Goal: Task Accomplishment & Management: Manage account settings

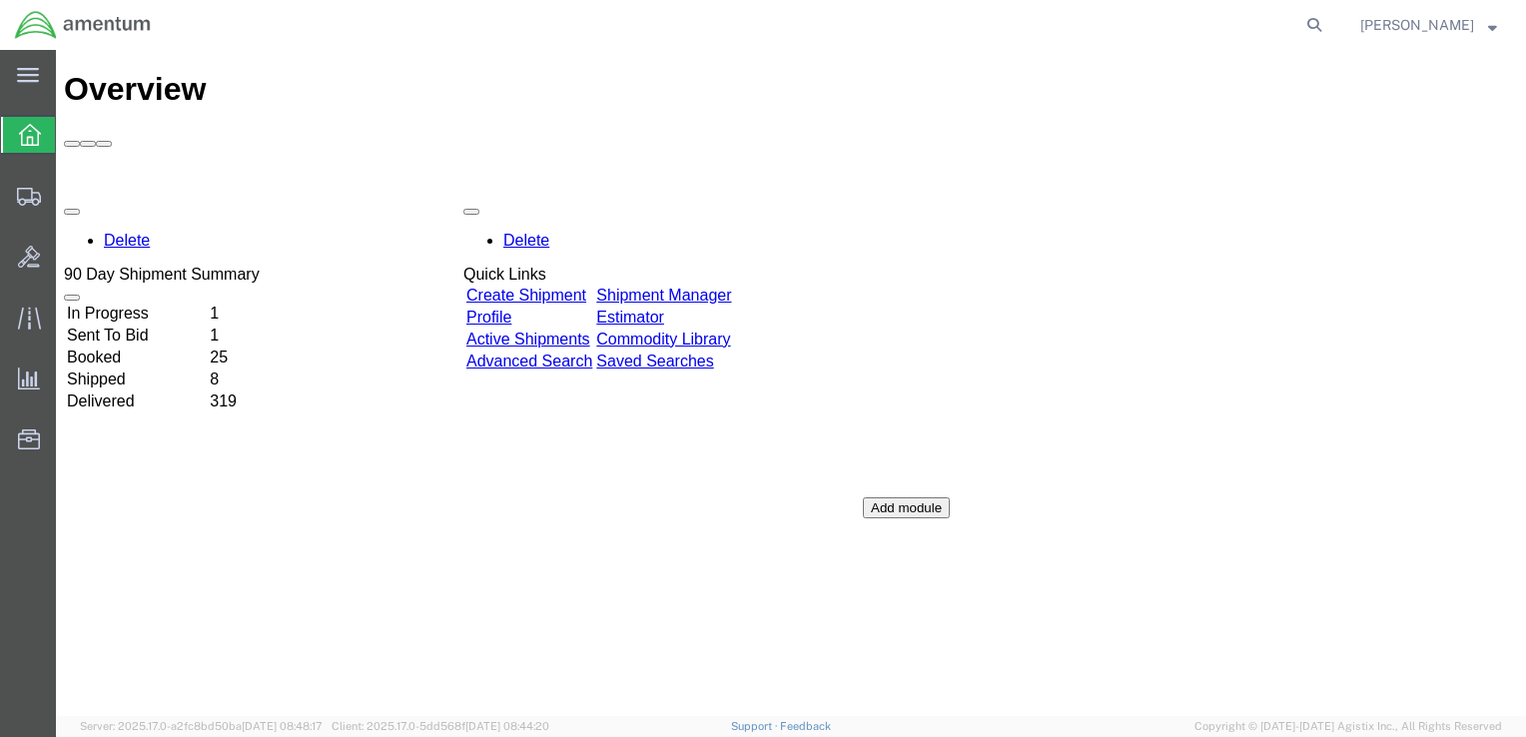
click at [148, 304] on td "In Progress" at bounding box center [136, 314] width 141 height 20
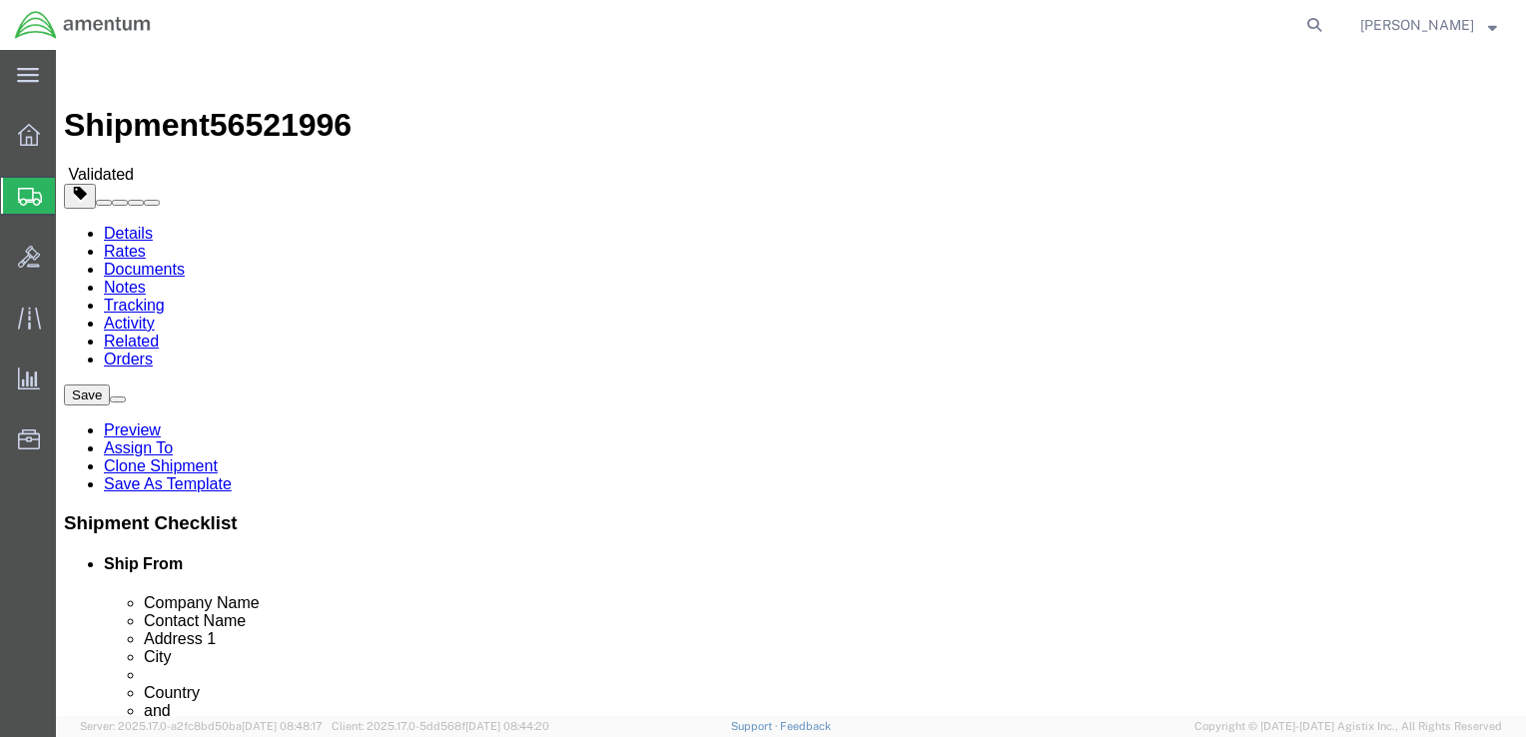
select select "42679"
select select "42676"
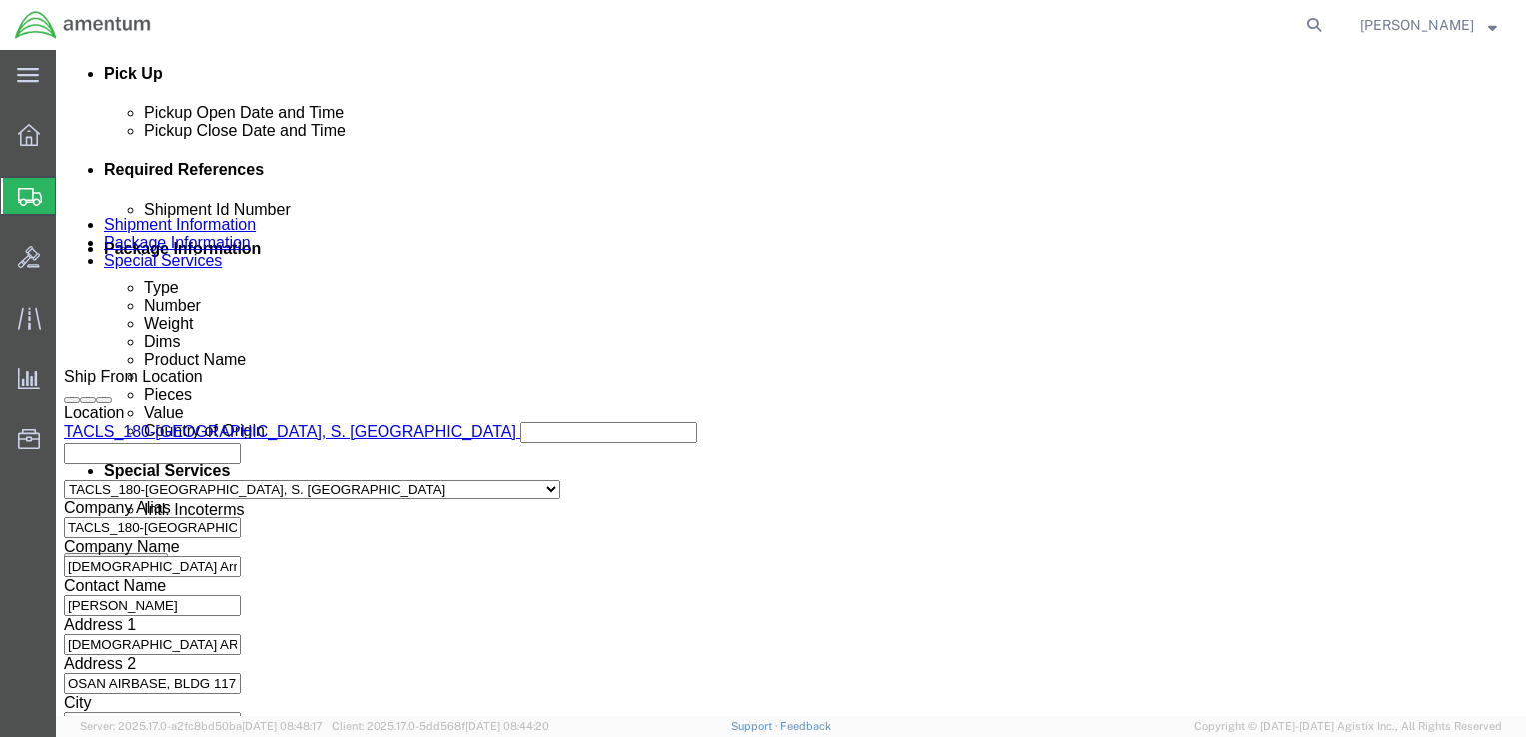
scroll to position [1142, 0]
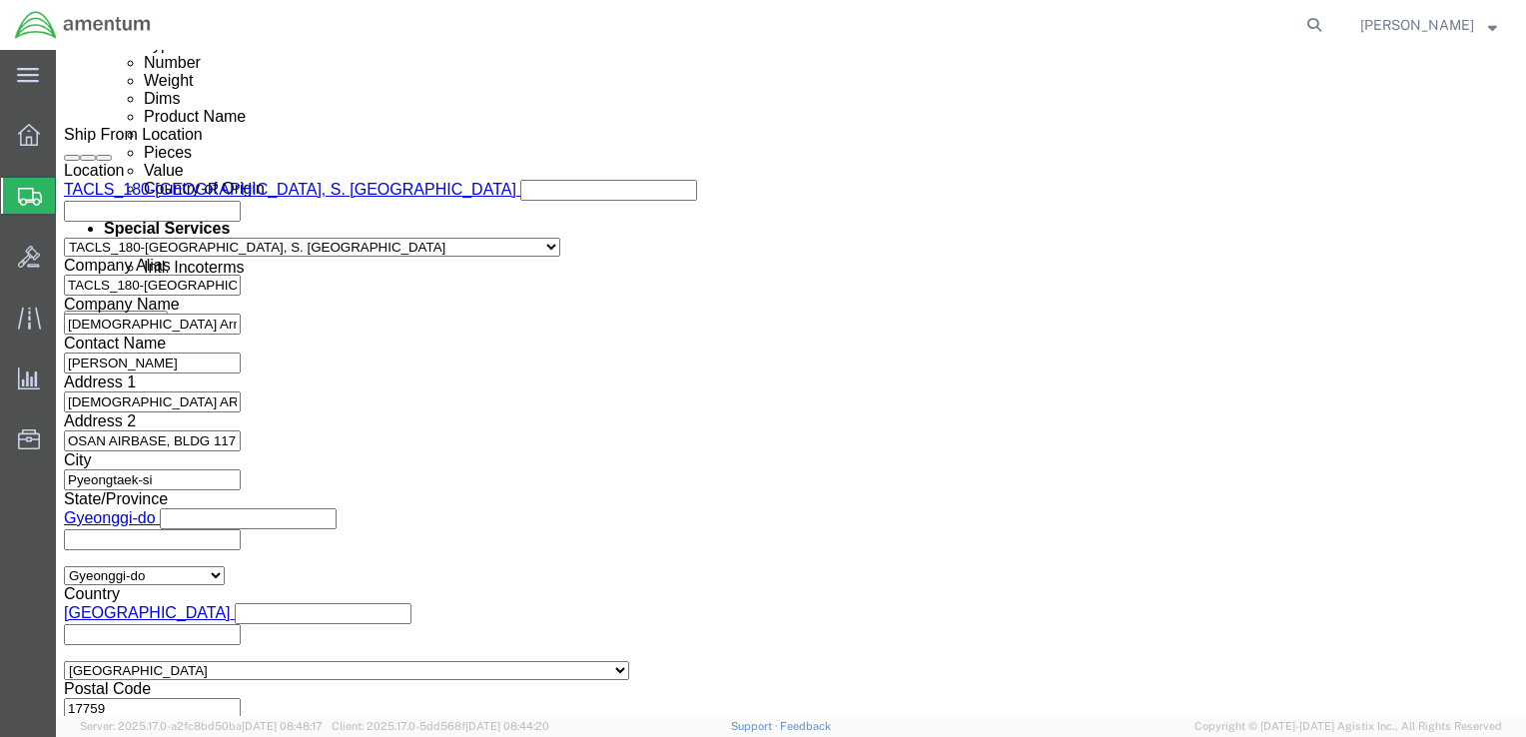
click button "Continue"
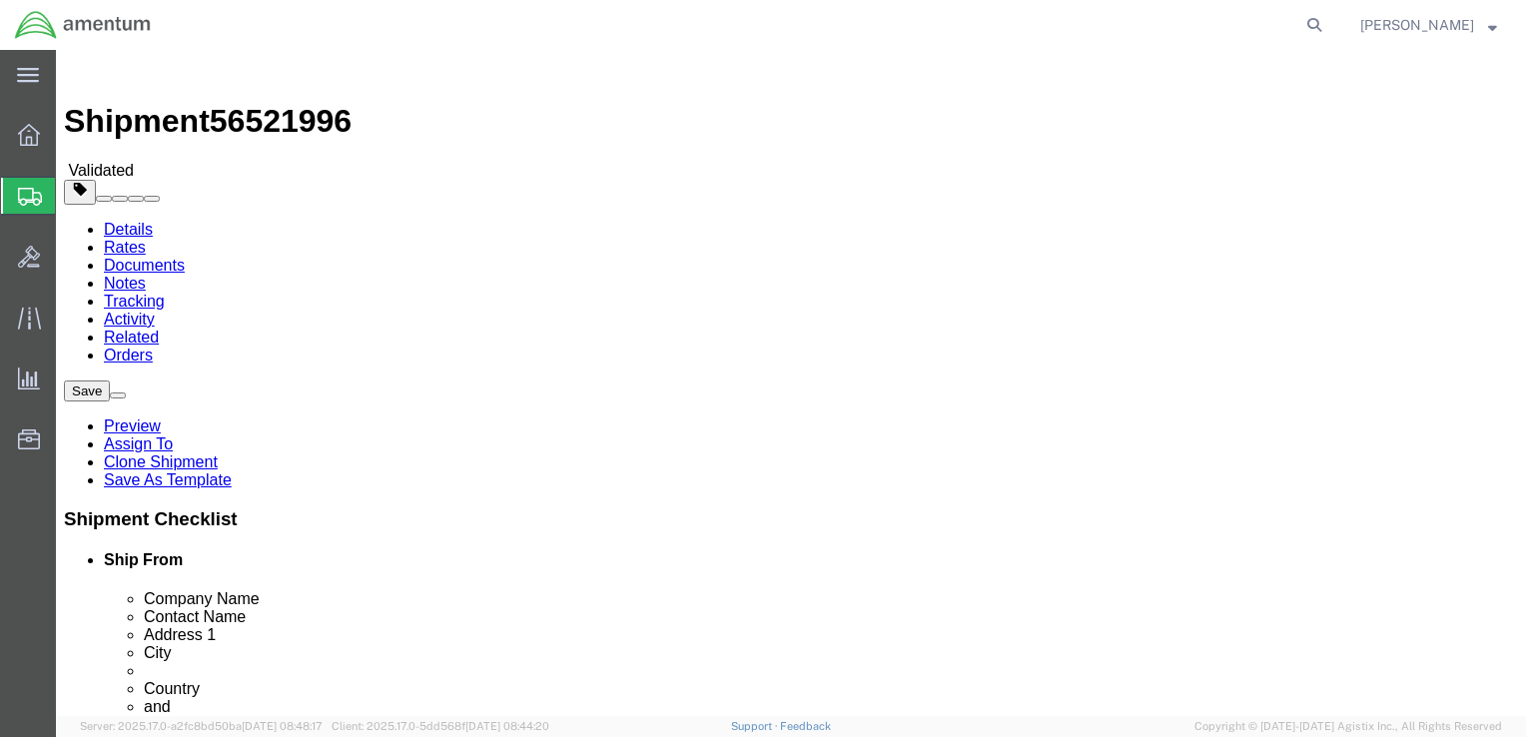
scroll to position [0, 0]
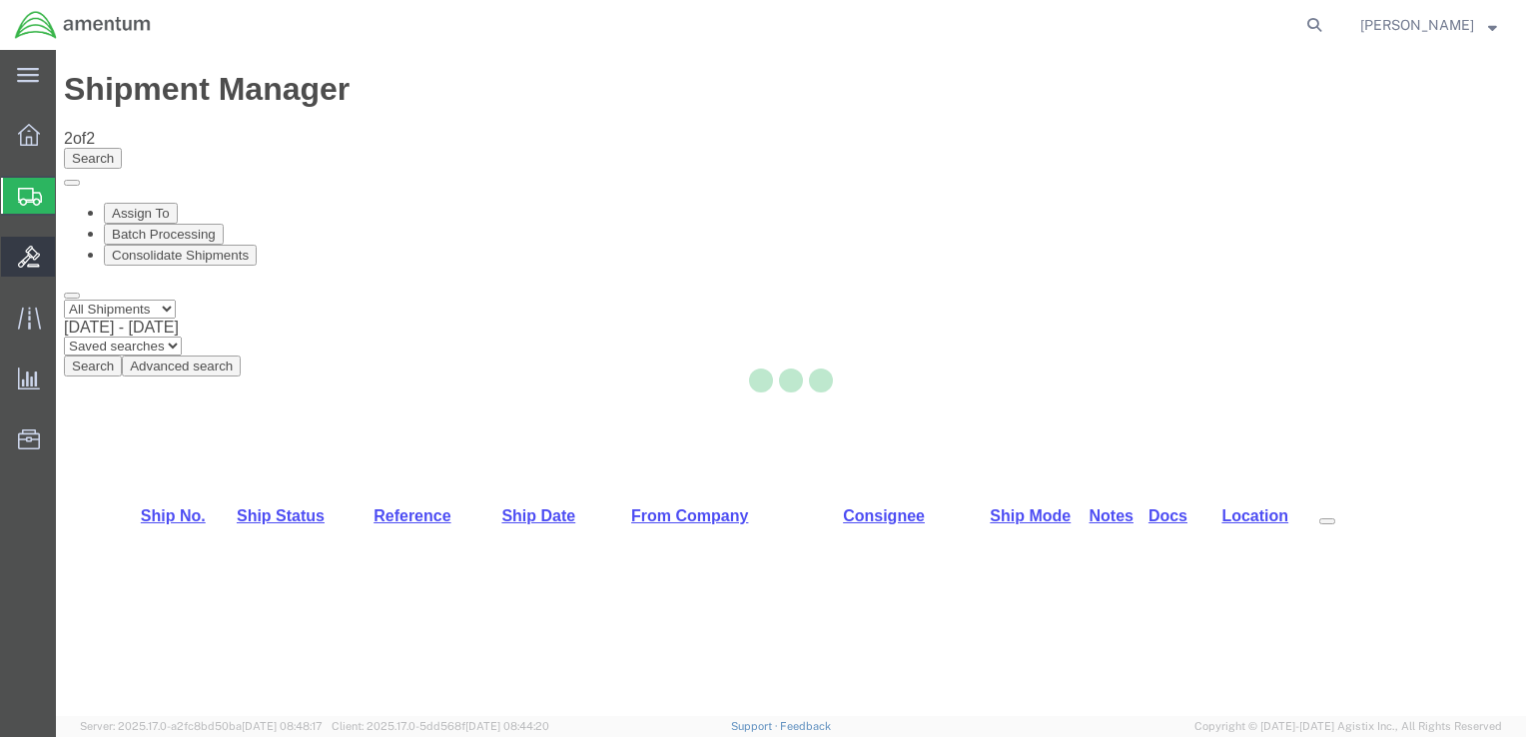
select select "42679"
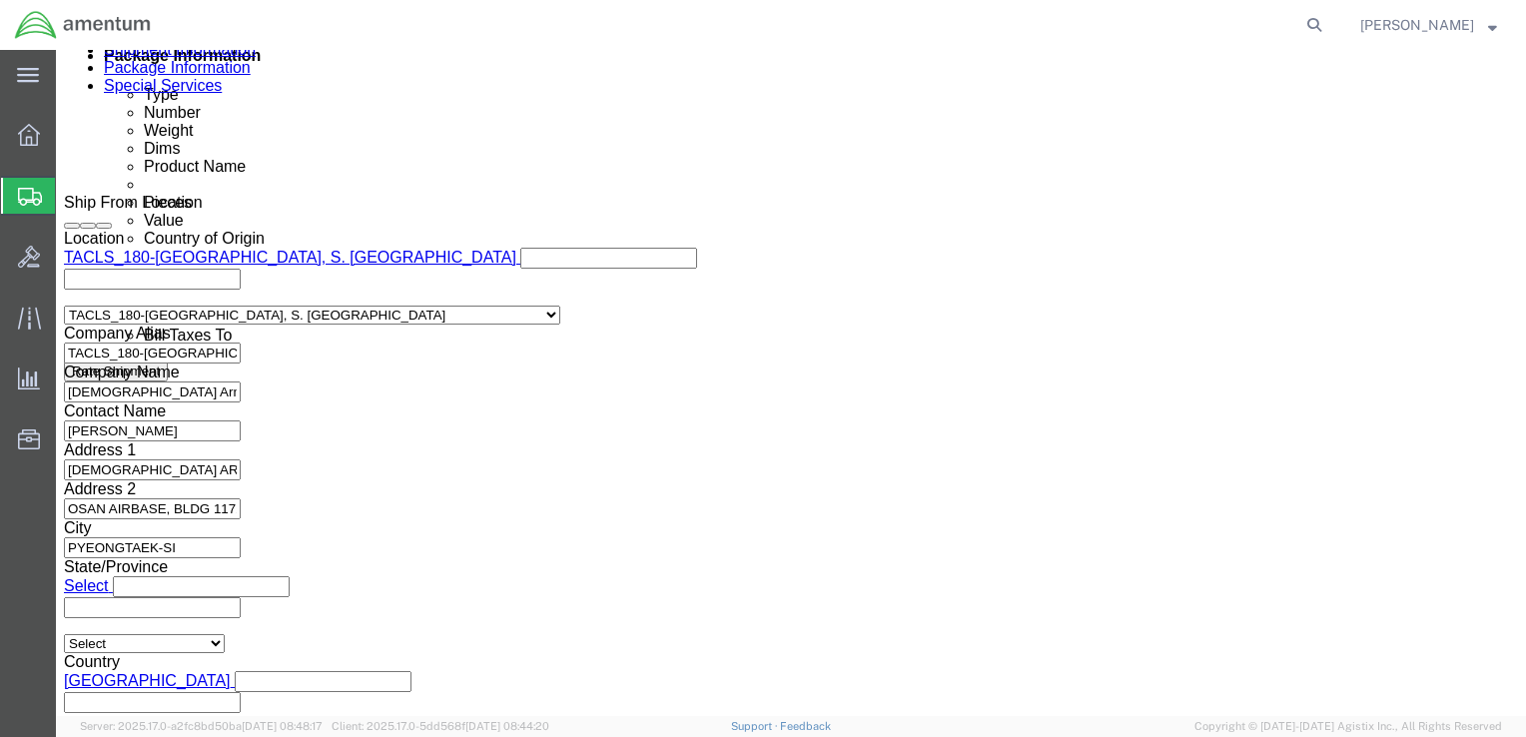
scroll to position [1142, 0]
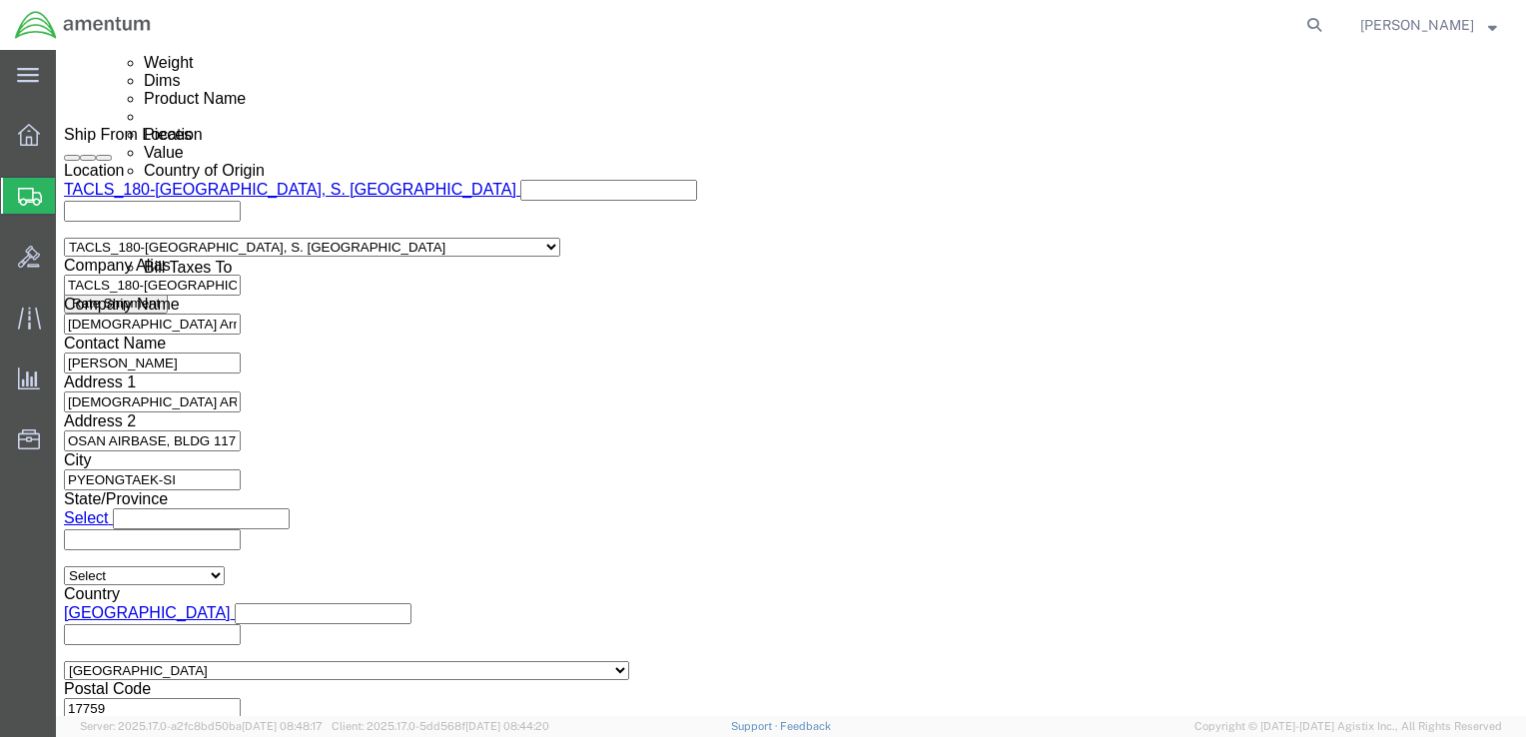
click button "Continue"
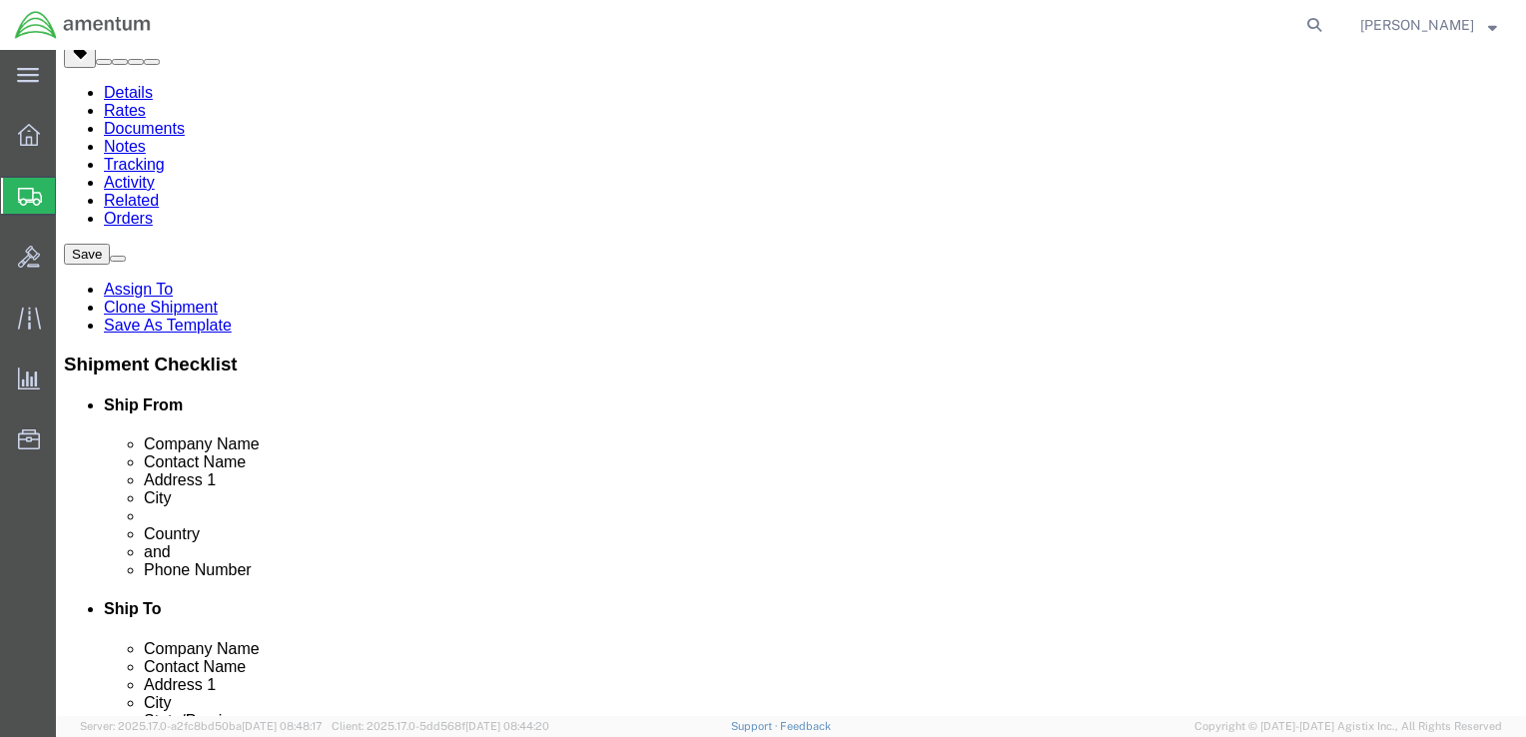
scroll to position [0, 0]
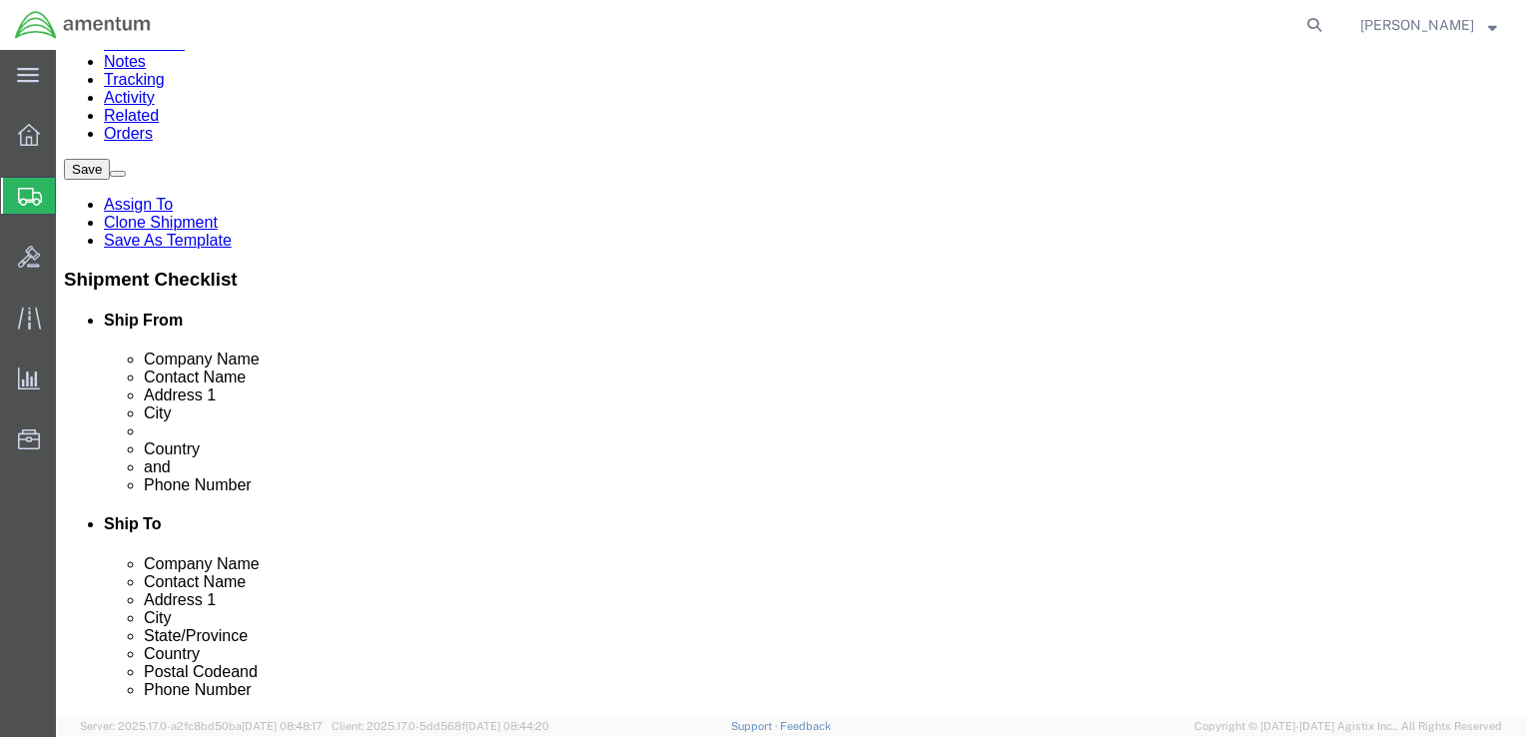
click button "Previous"
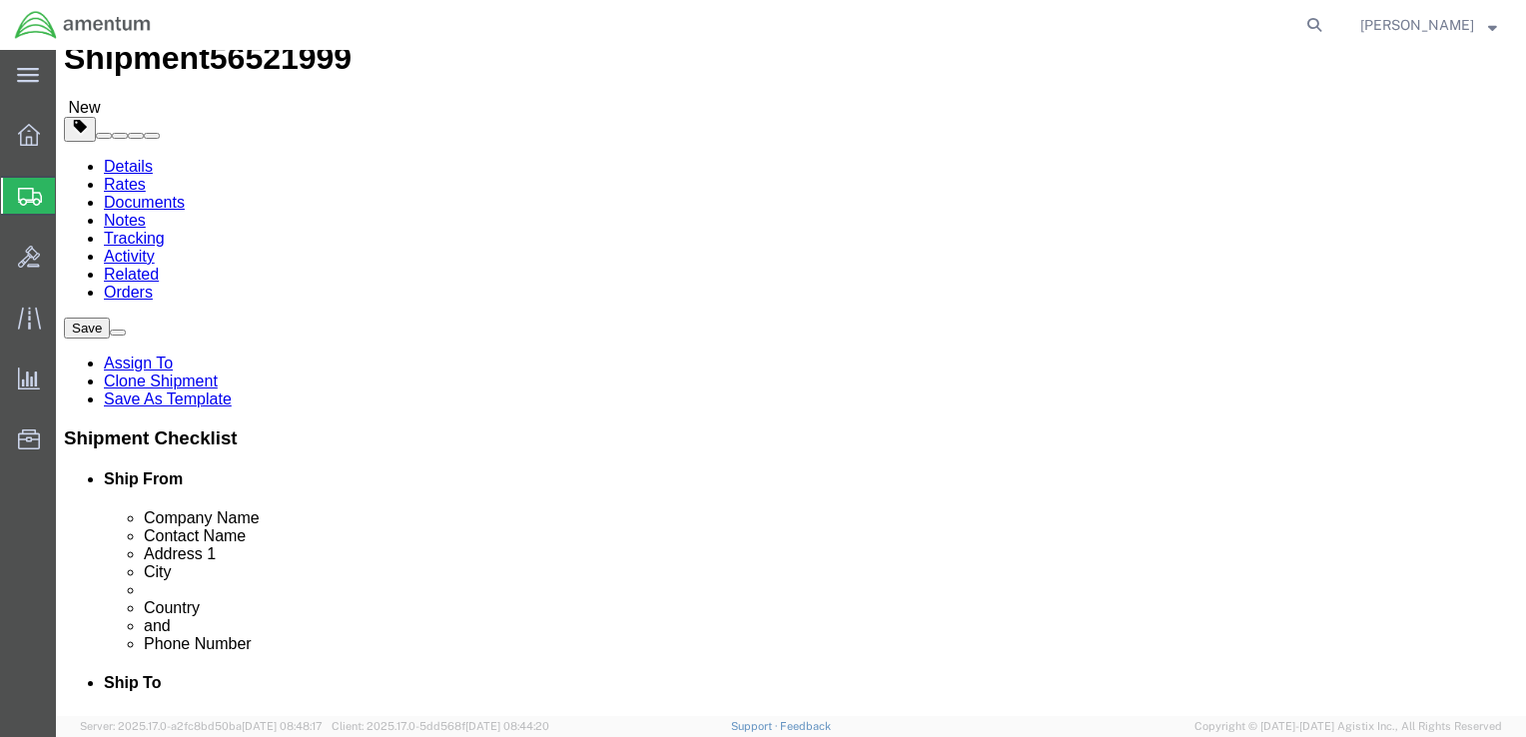
scroll to position [100, 0]
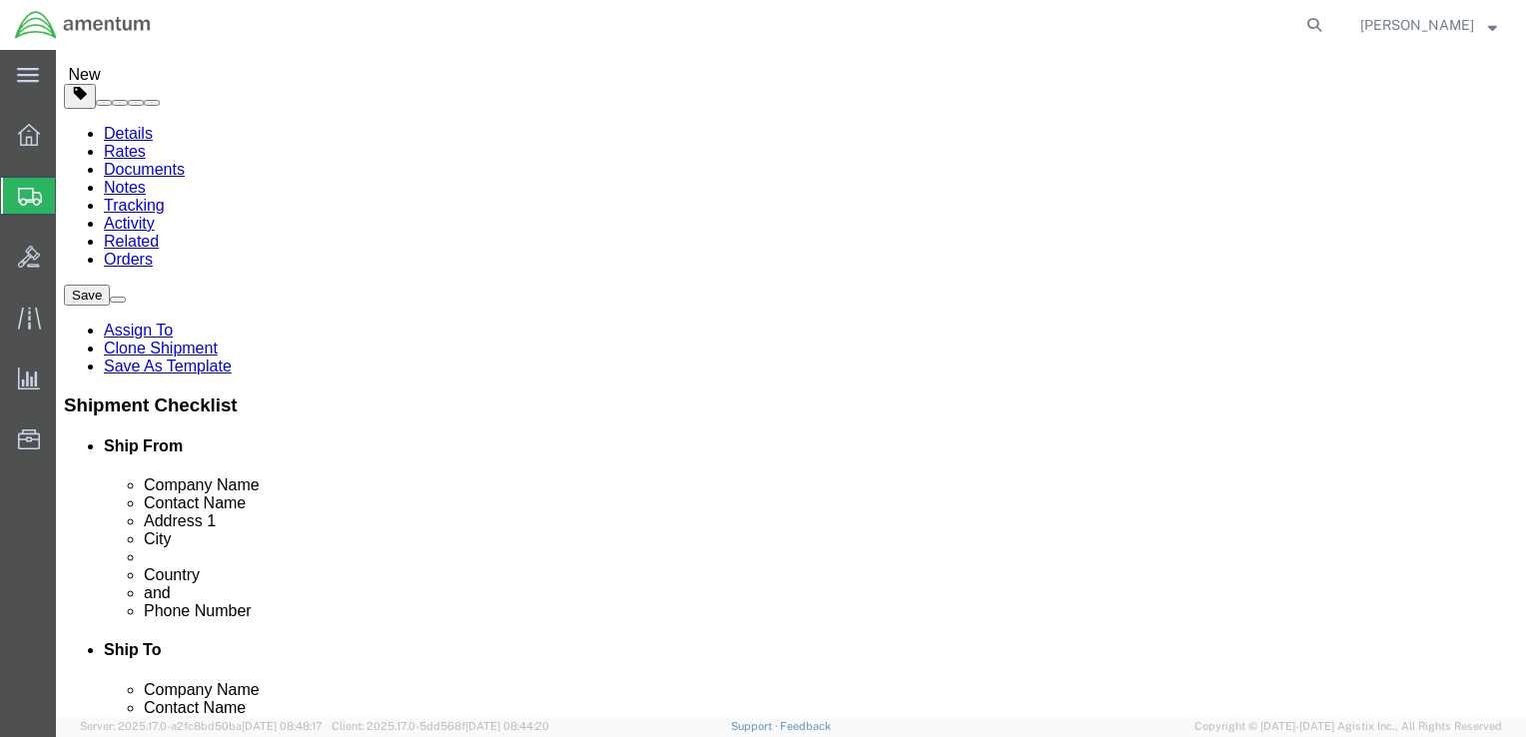
drag, startPoint x: 260, startPoint y: 306, endPoint x: 145, endPoint y: 308, distance: 114.9
click div "Contact Name [PERSON_NAME]"
type input "[PERSON_NAME]"
click p "- [DEMOGRAPHIC_DATA] Army - ([PERSON_NAME]) [DEMOGRAPHIC_DATA] ARMY, E Co. 52nd…"
select select
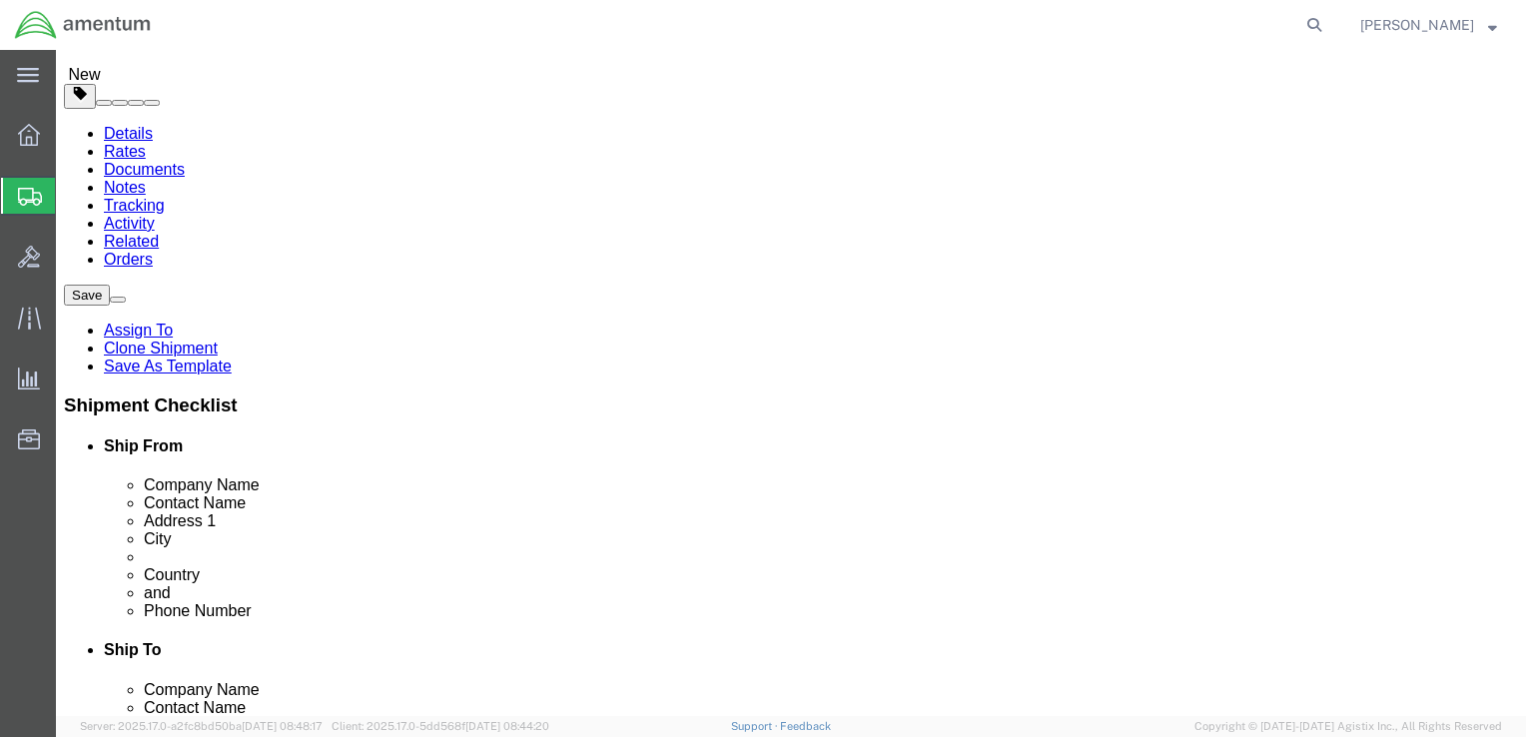
type input "[PERSON_NAME]"
type input "BLDG 1172 OSAN AIRBASE"
type input "[PERSON_NAME]"
click input "text"
drag, startPoint x: 248, startPoint y: 572, endPoint x: 232, endPoint y: 571, distance: 16.0
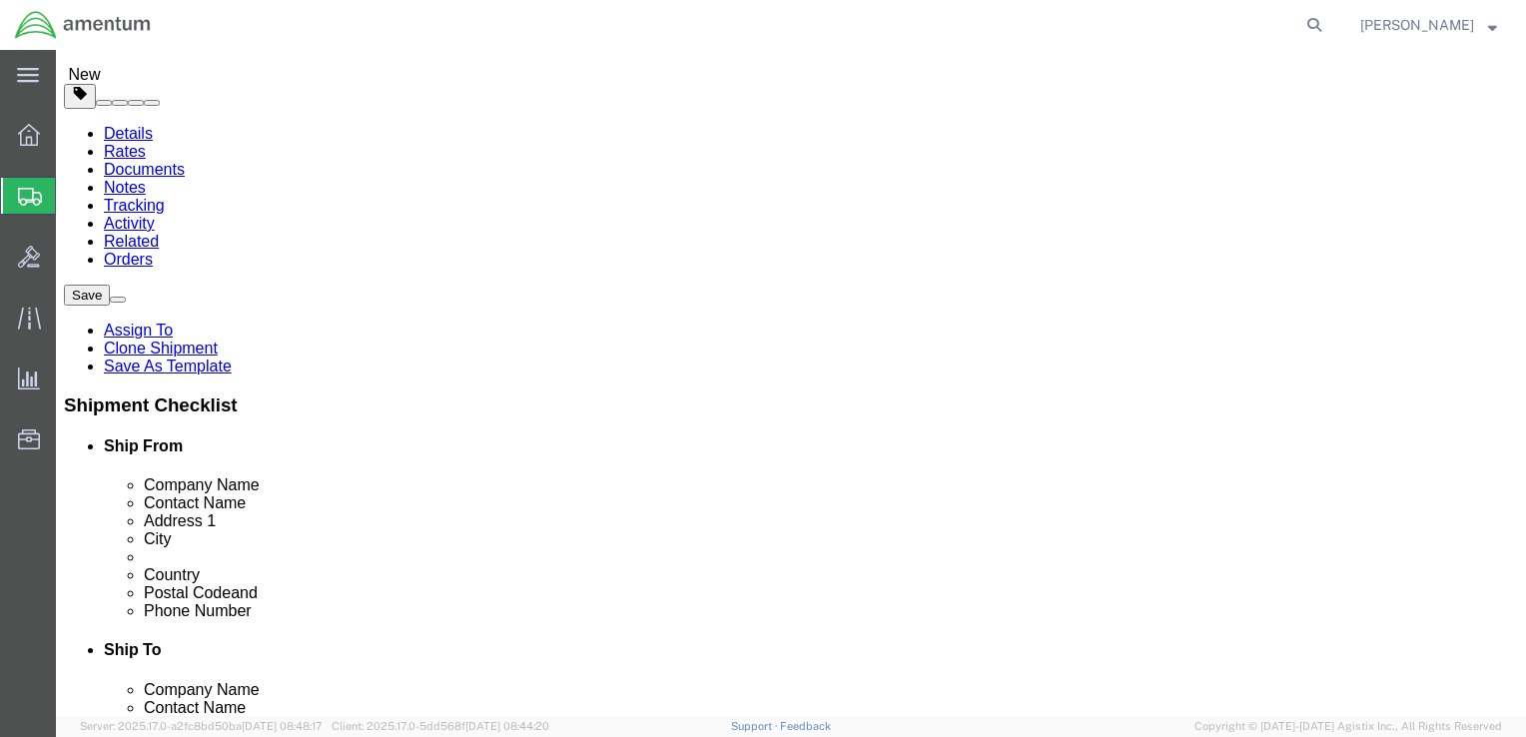
click input "[PHONE_NUMBER]"
type input "[PHONE_NUMBER]"
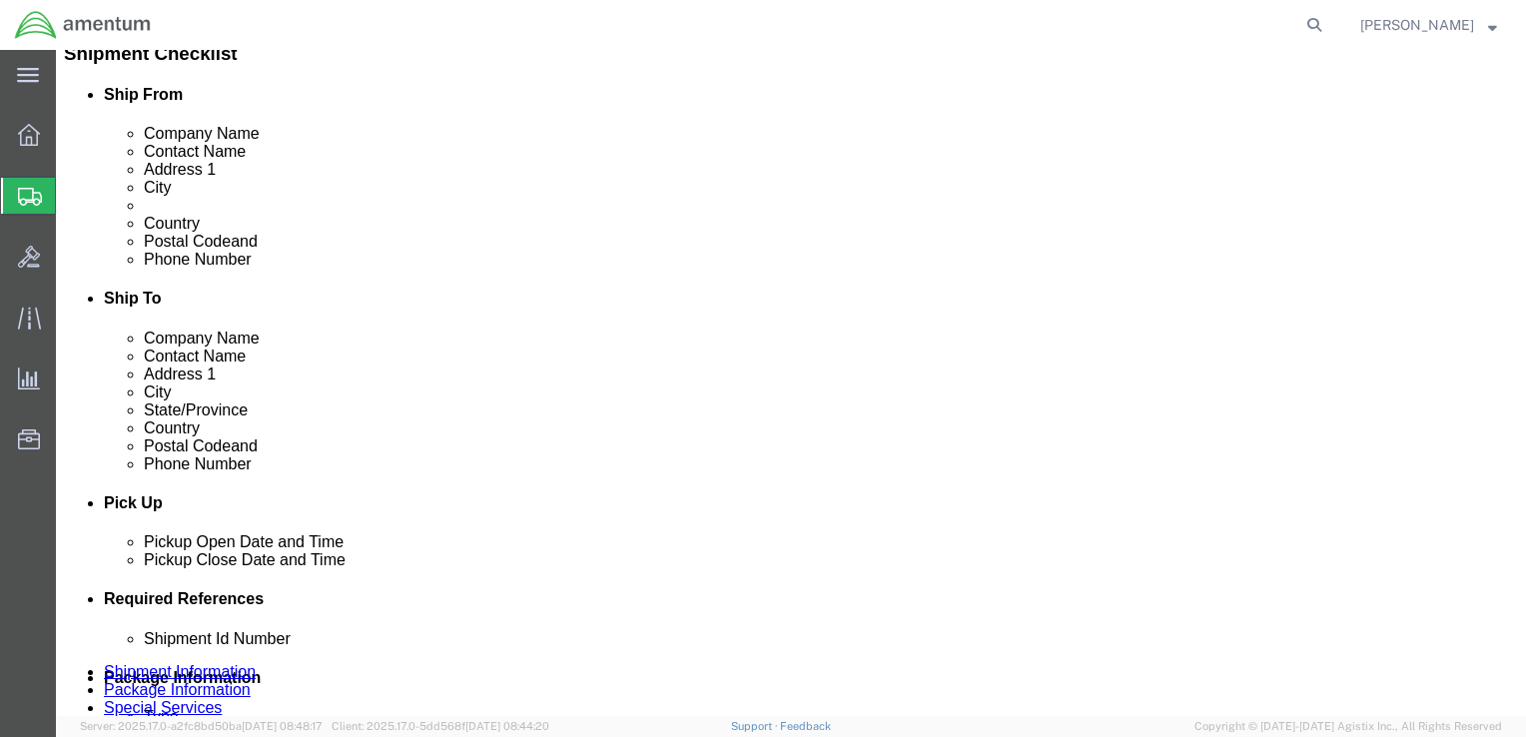
scroll to position [499, 0]
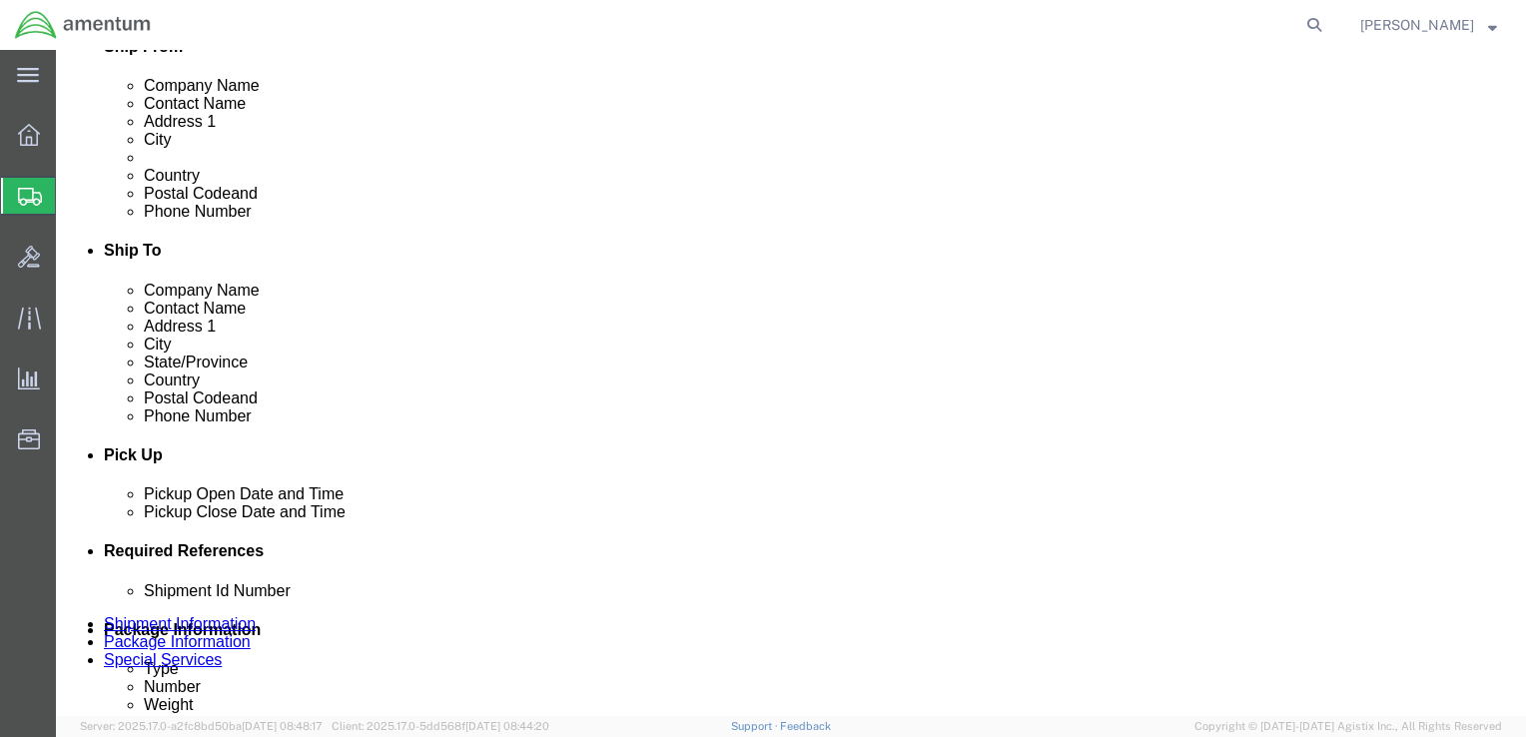
select select "13"
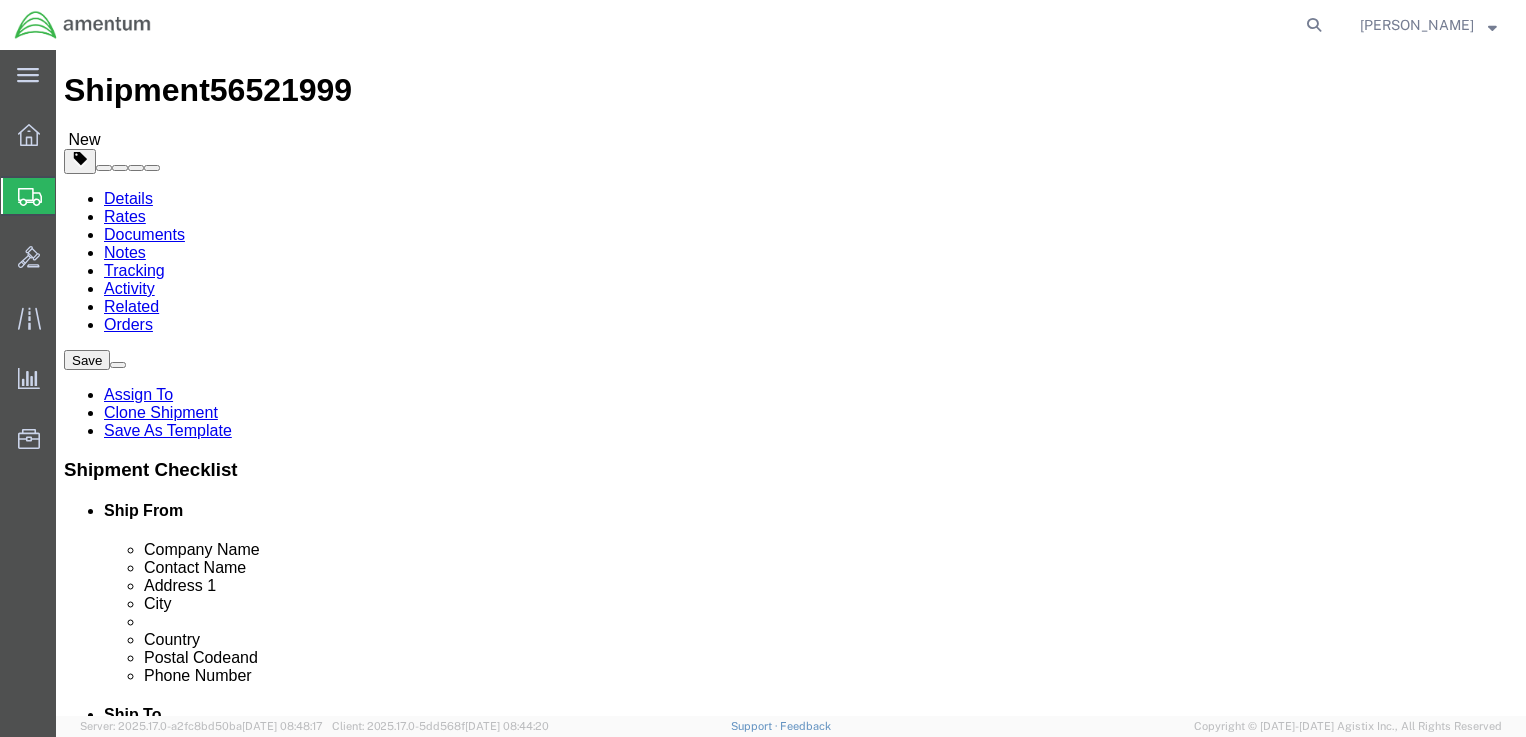
scroll to position [0, 0]
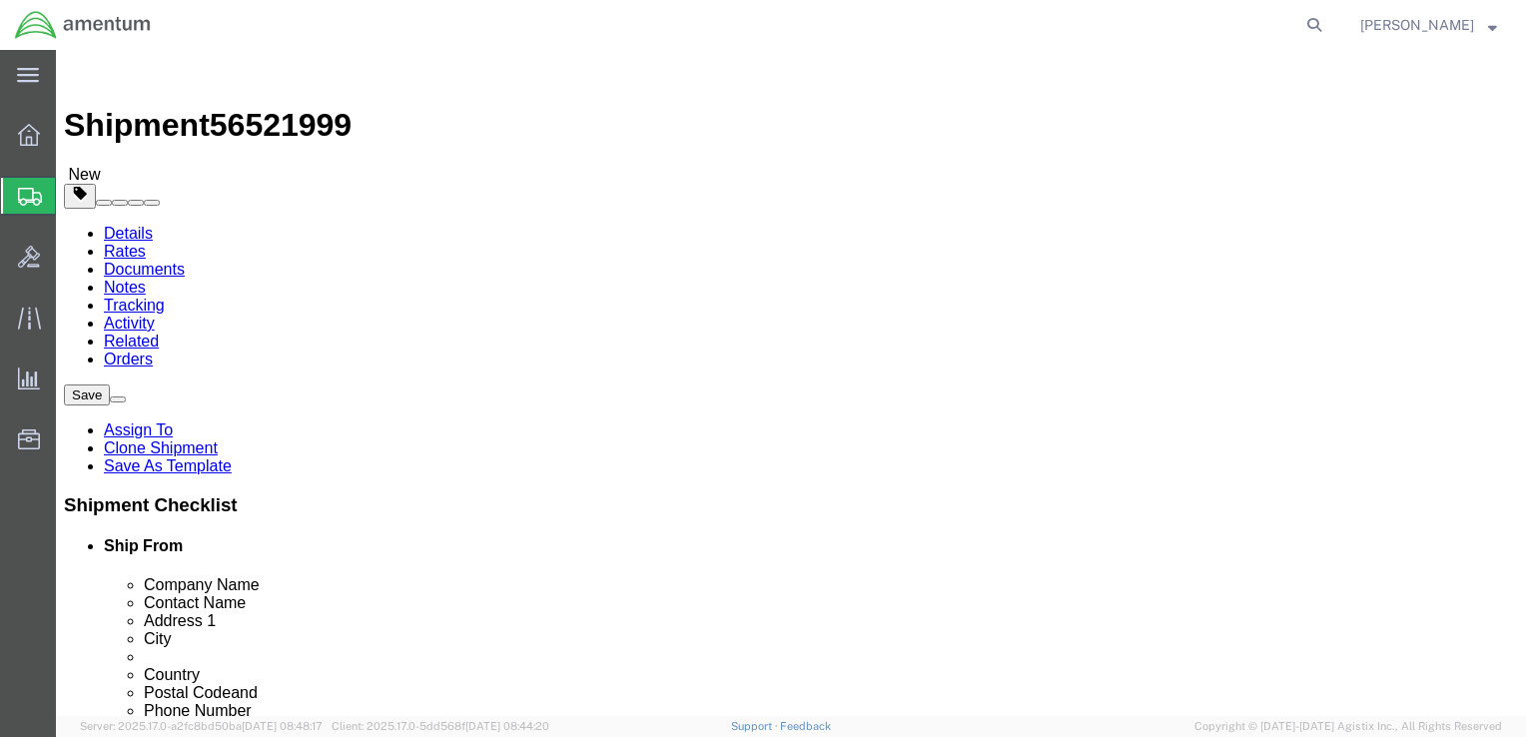
click span
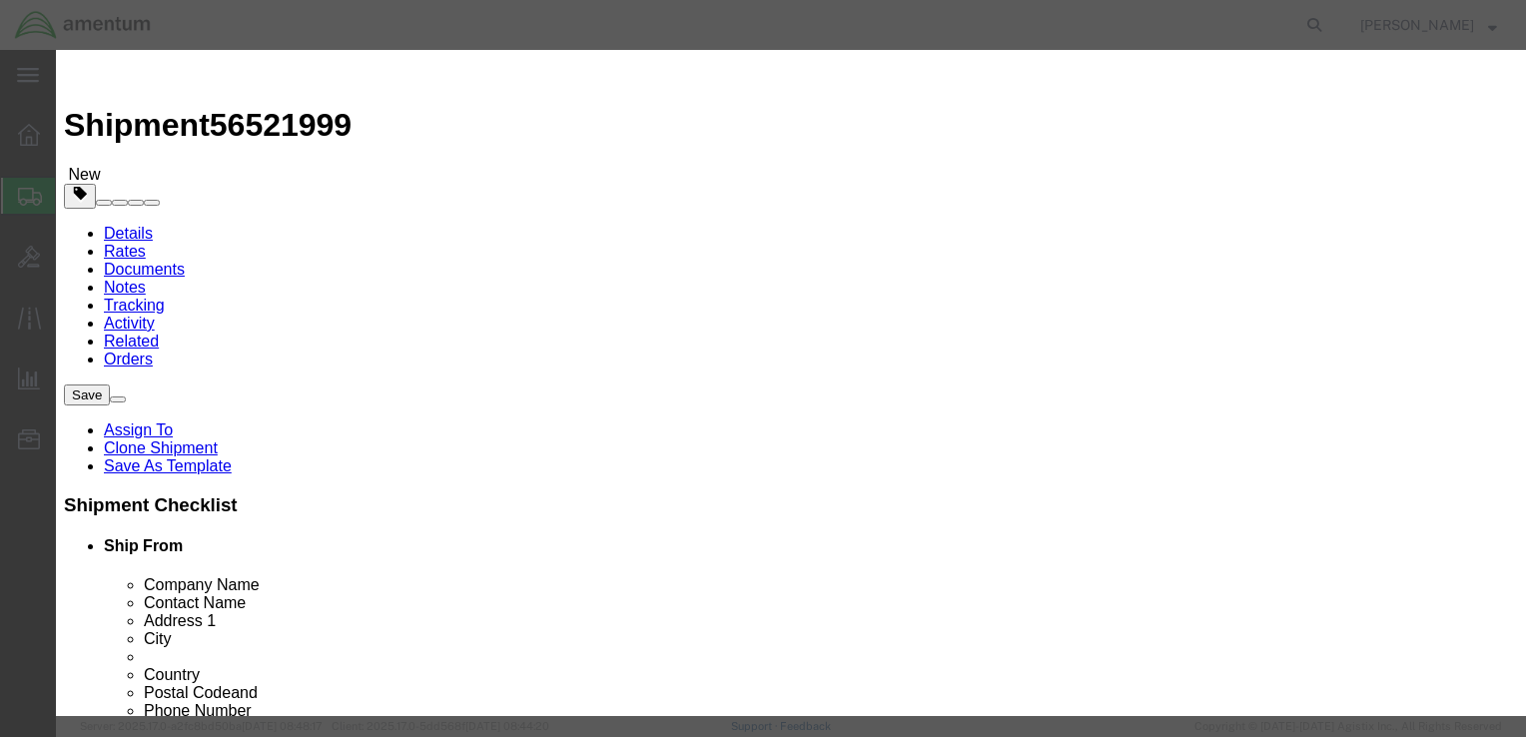
click input "checkbox"
checkbox input "true"
click input "checkbox"
checkbox input "true"
click input "checkbox"
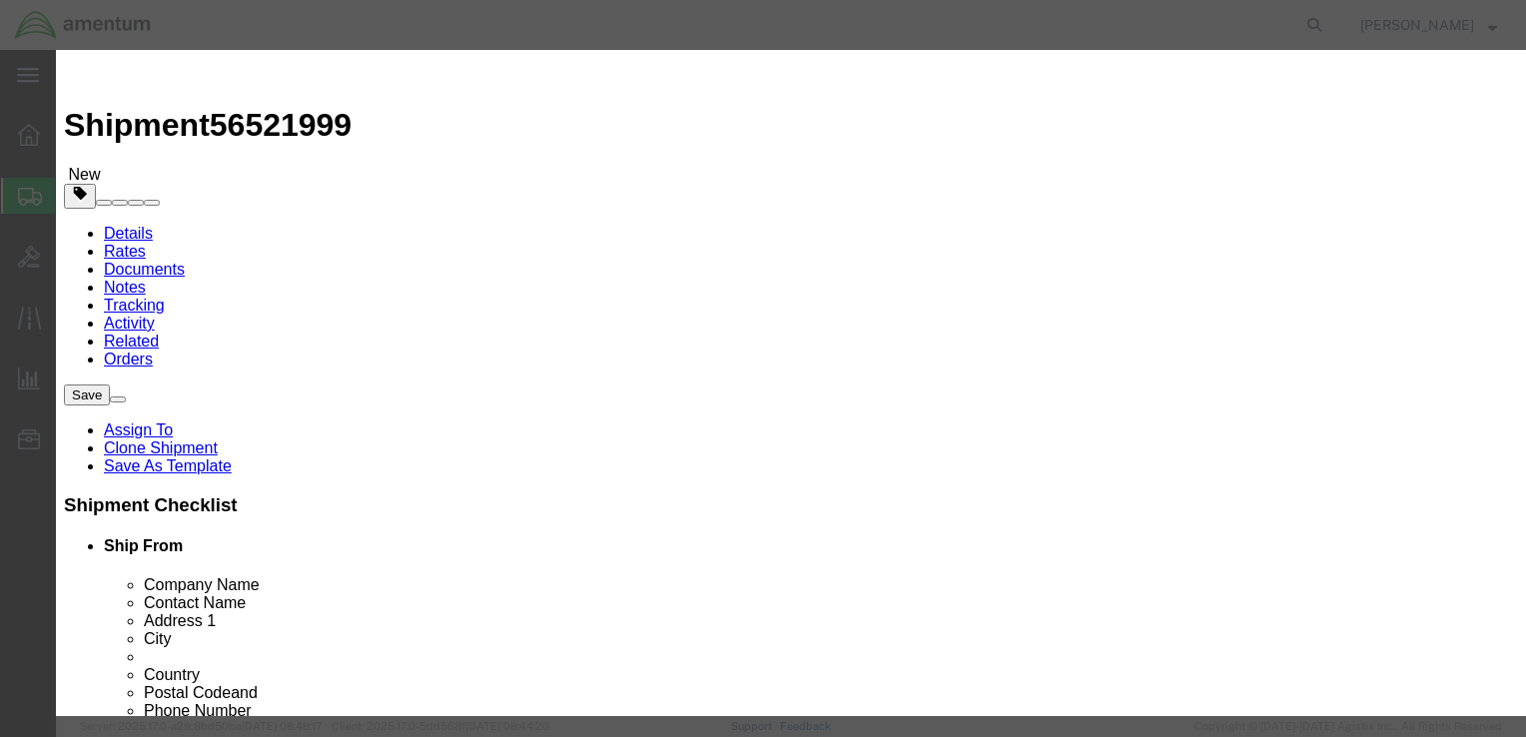
checkbox input "true"
click input "checkbox"
checkbox input "true"
click td
click input "checkbox"
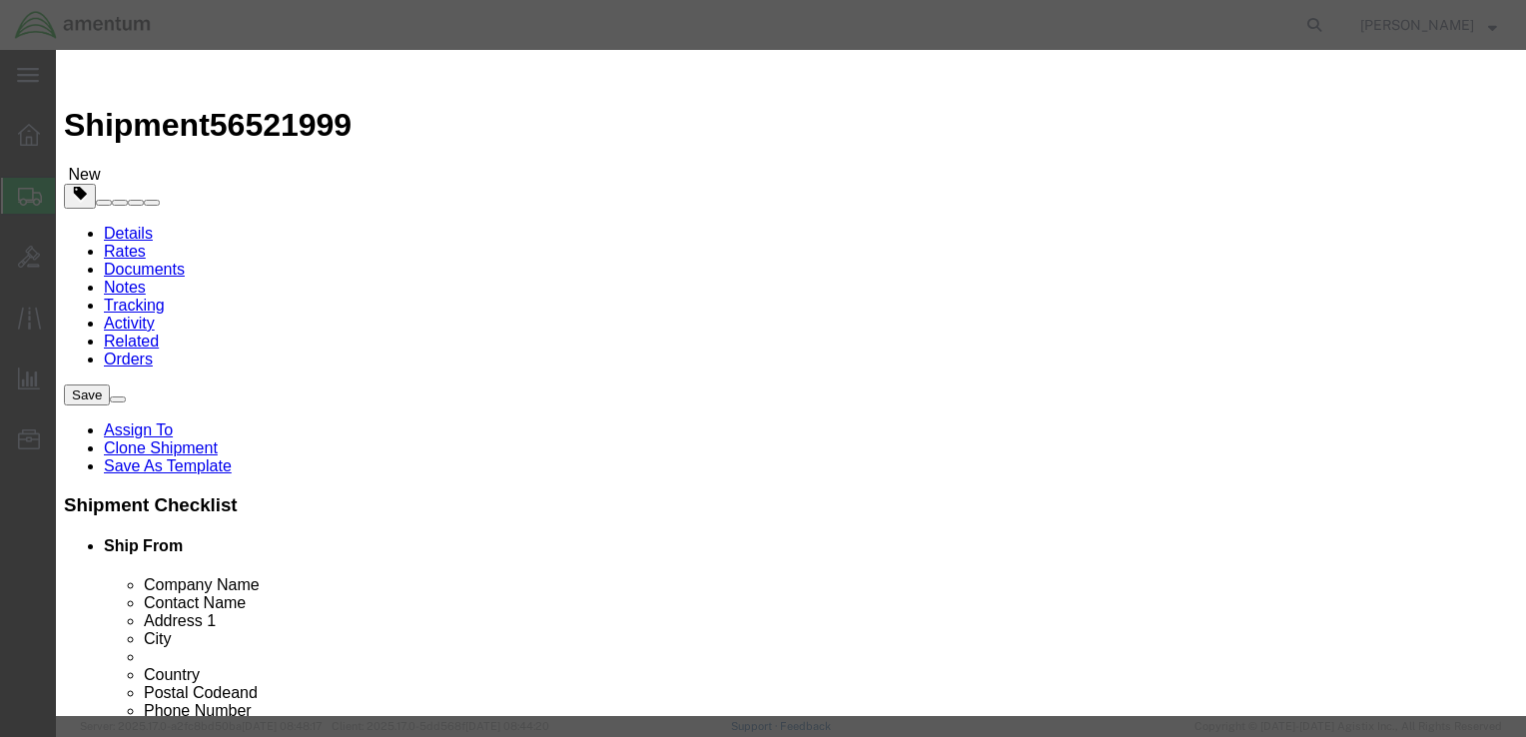
checkbox input "true"
click button "Save"
click div
click button "Save"
click button "Close"
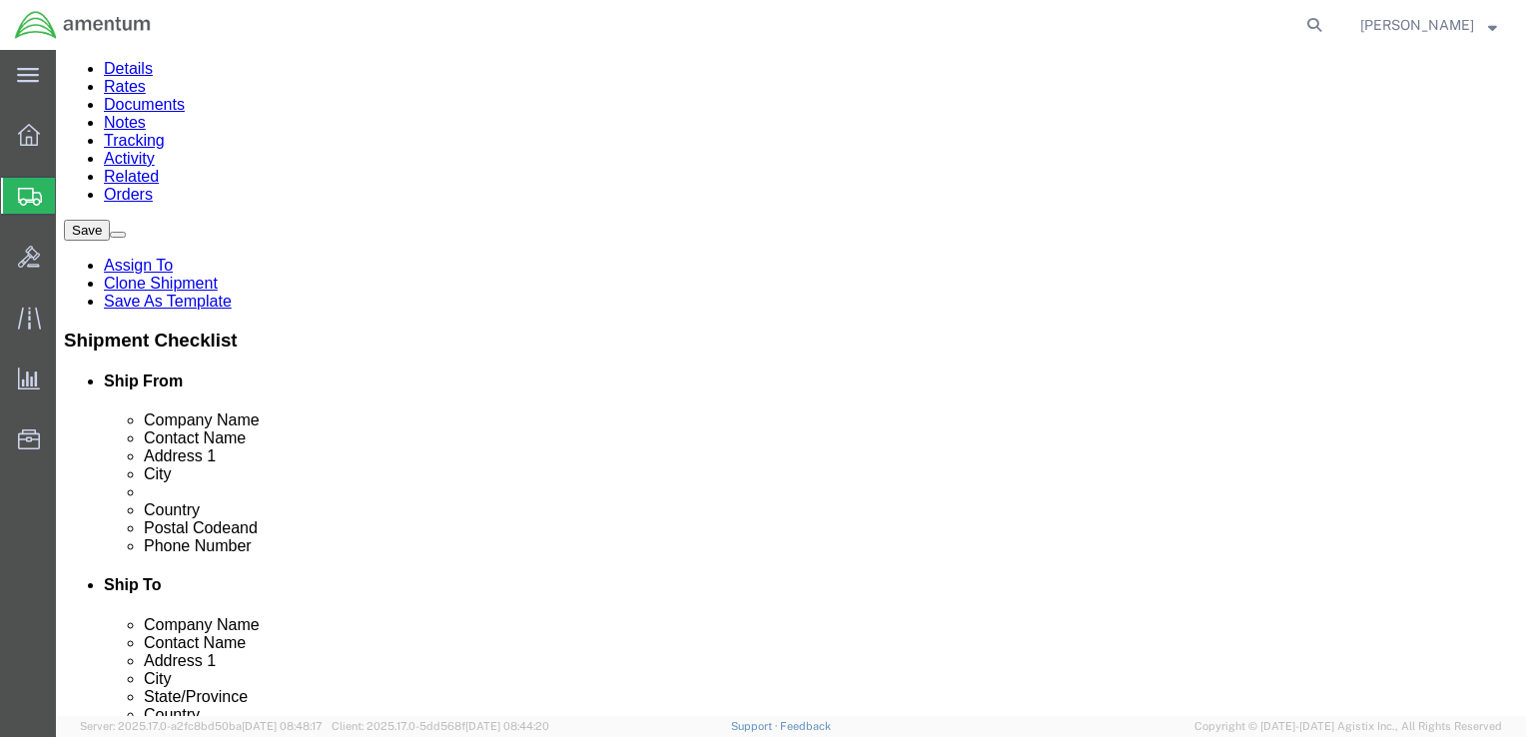
scroll to position [200, 0]
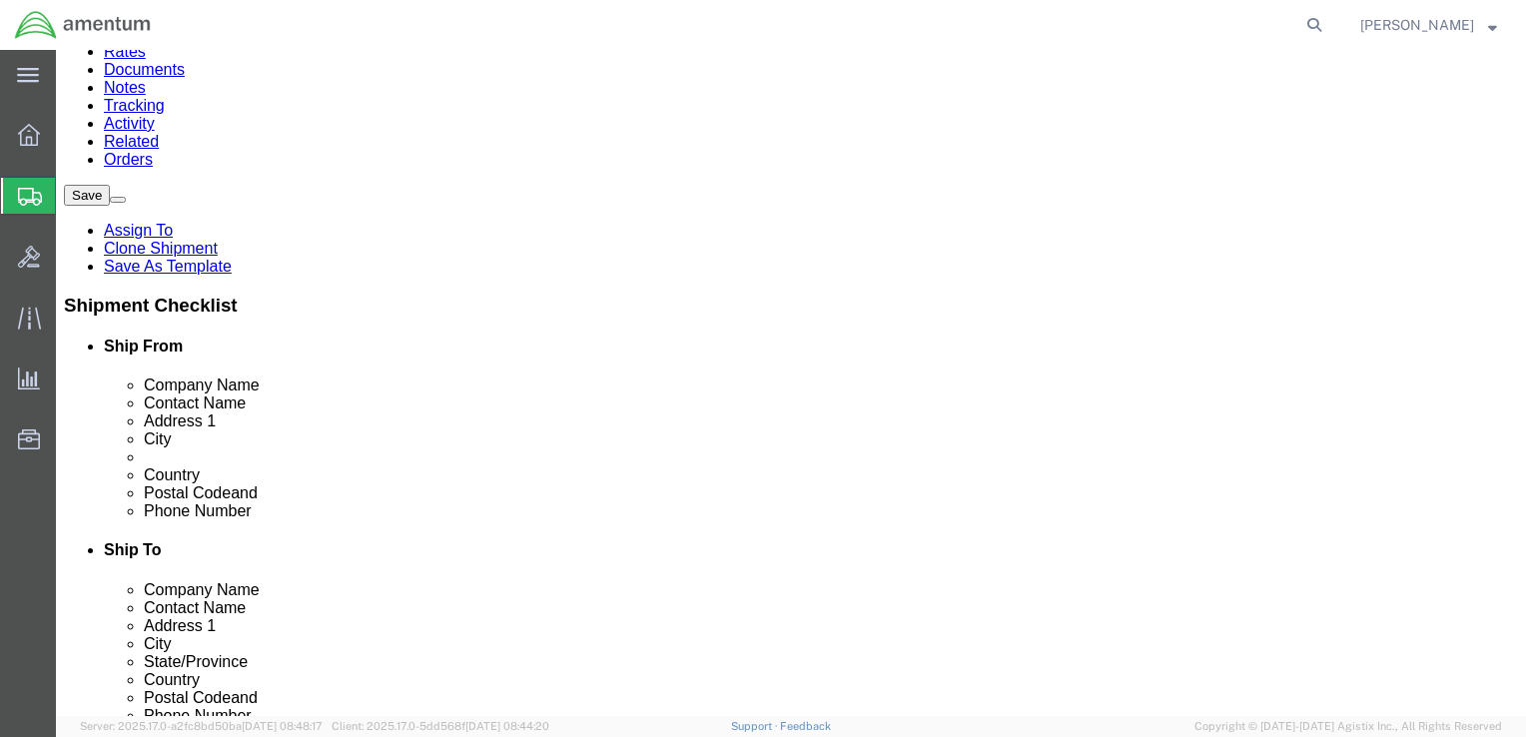
click button "Rate Shipment"
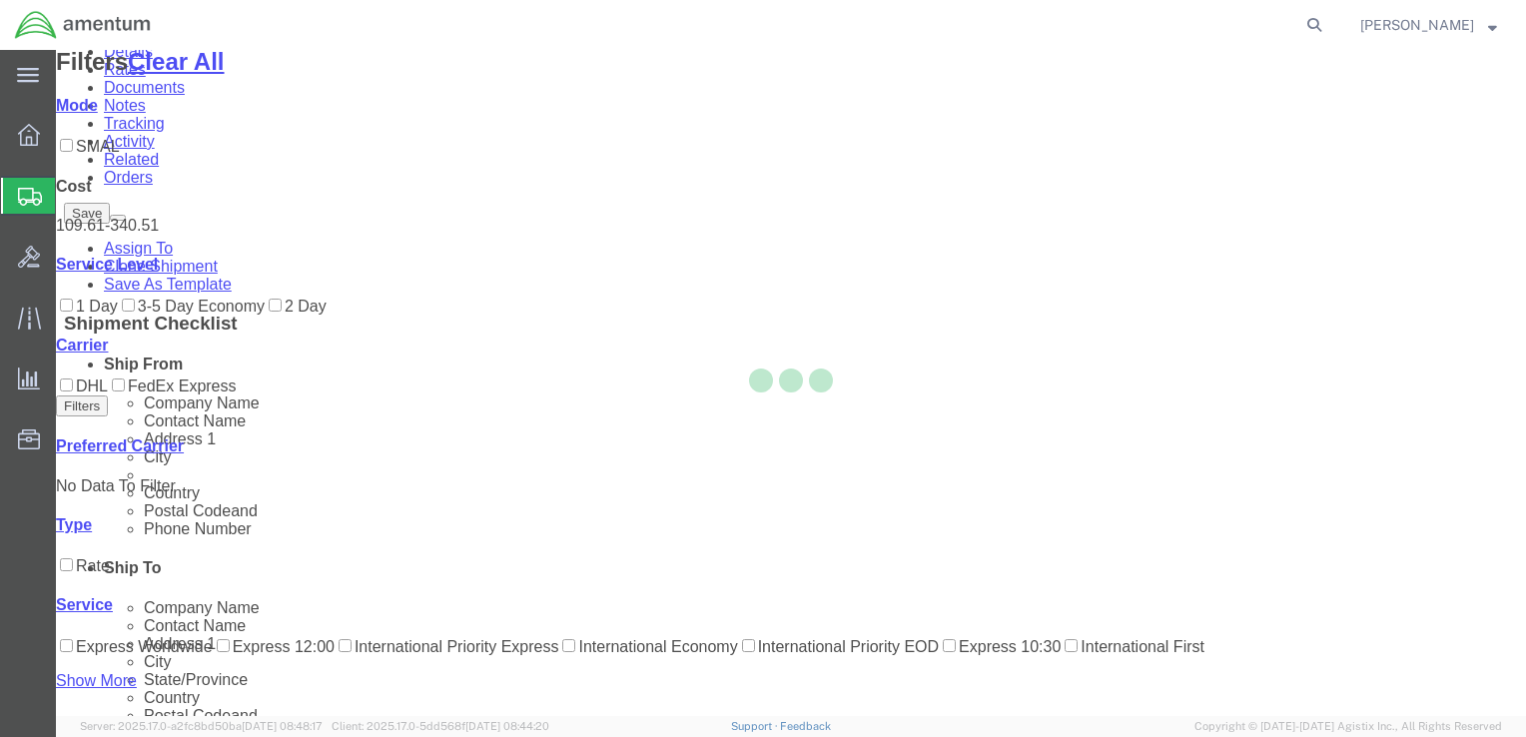
scroll to position [11, 0]
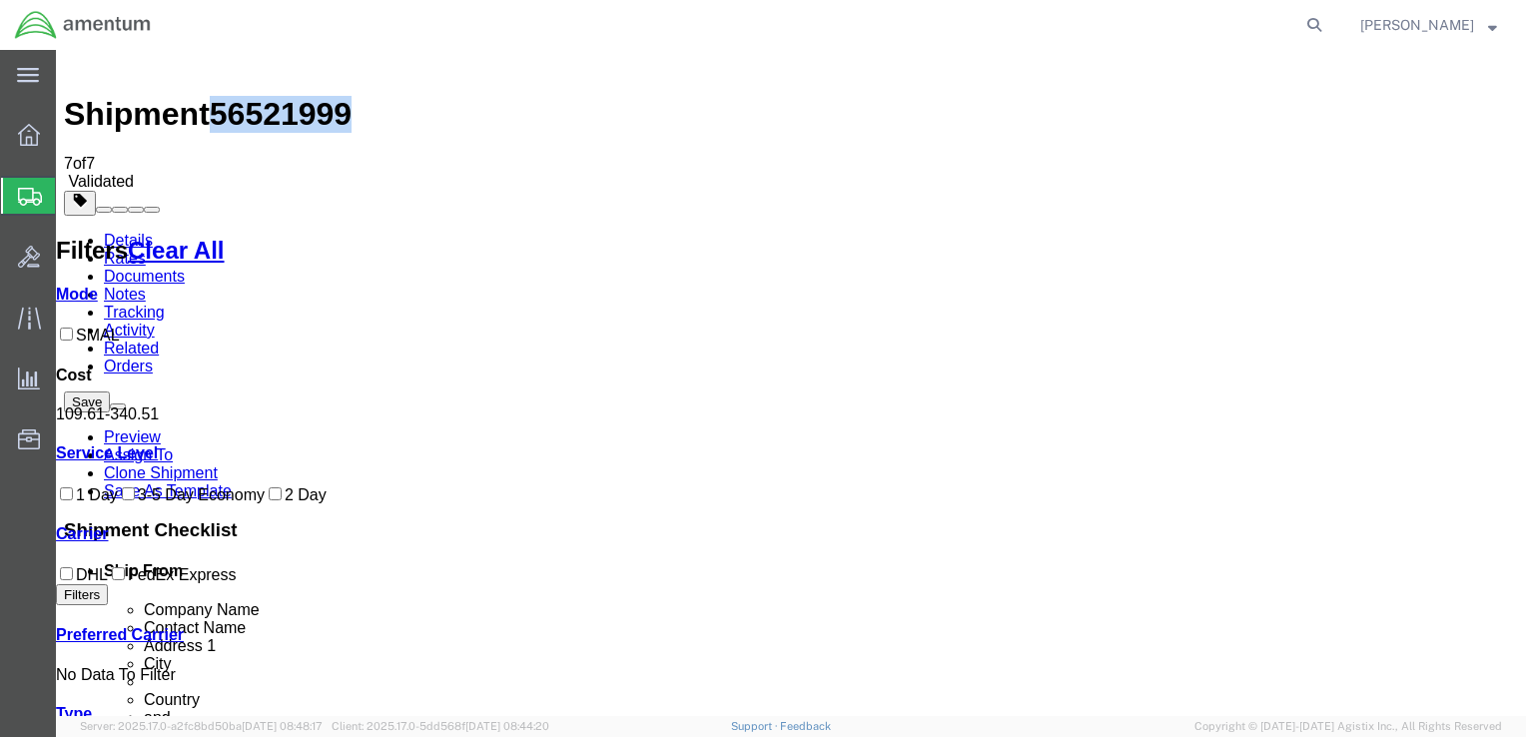
drag, startPoint x: 328, startPoint y: 76, endPoint x: 221, endPoint y: 72, distance: 106.9
click at [221, 96] on h1 "Shipment 56521999" at bounding box center [791, 114] width 1454 height 37
copy span "56521999"
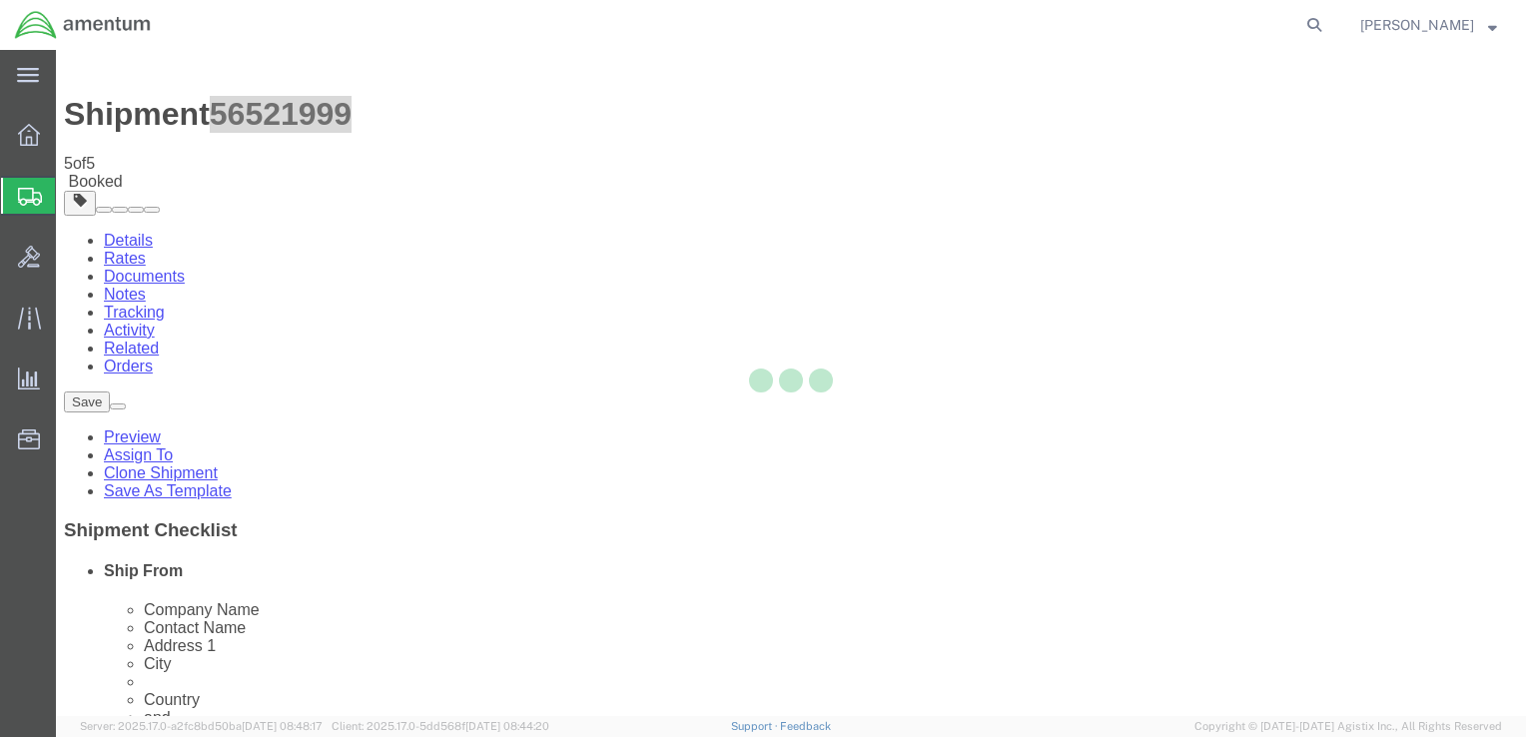
scroll to position [0, 0]
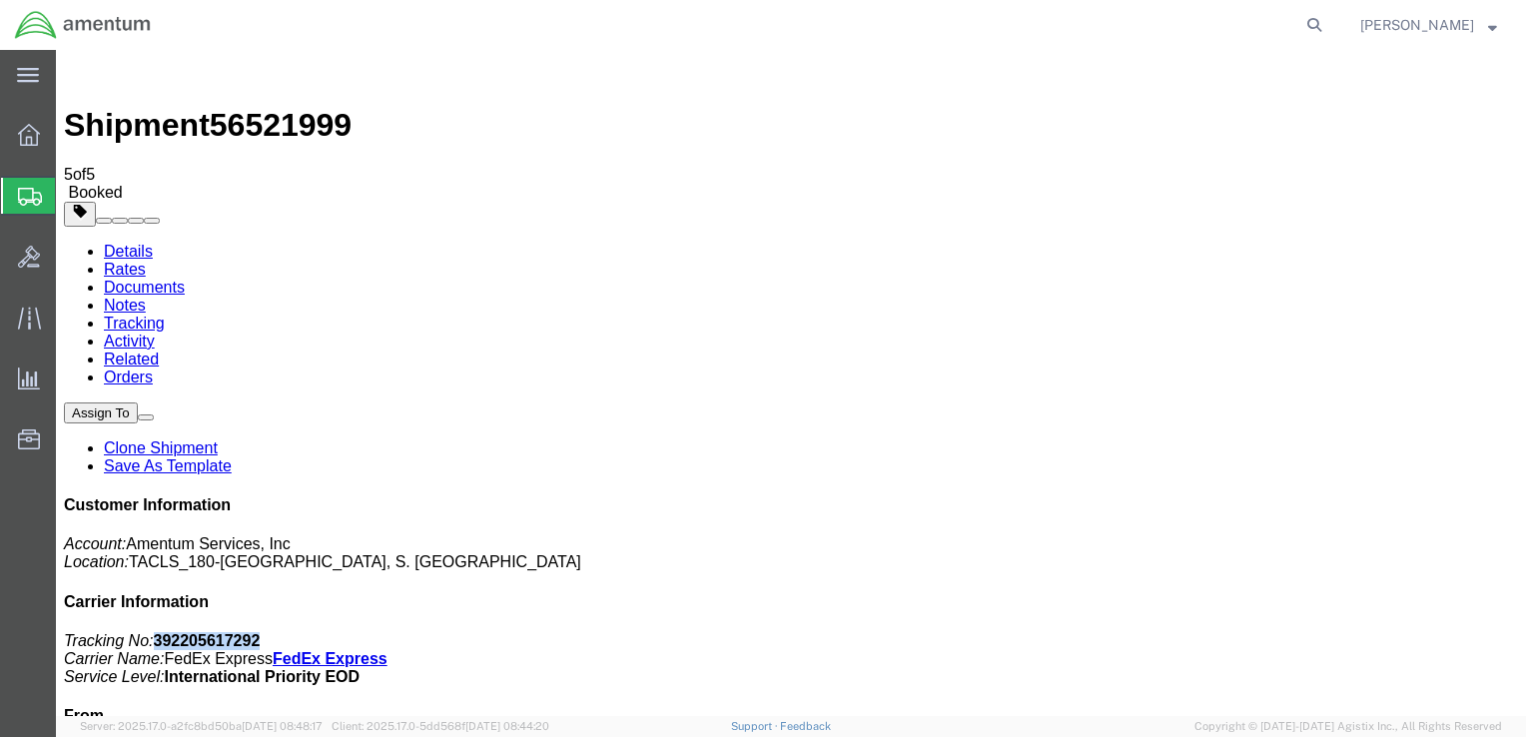
drag, startPoint x: 1244, startPoint y: 310, endPoint x: 1339, endPoint y: 314, distance: 95.0
click at [1339, 632] on p "Tracking No: 392205617292 Carrier Name: FedEx Express FedEx Express Service Lev…" at bounding box center [791, 659] width 1454 height 54
copy b "392205617292"
drag, startPoint x: 254, startPoint y: 433, endPoint x: 120, endPoint y: 430, distance: 133.9
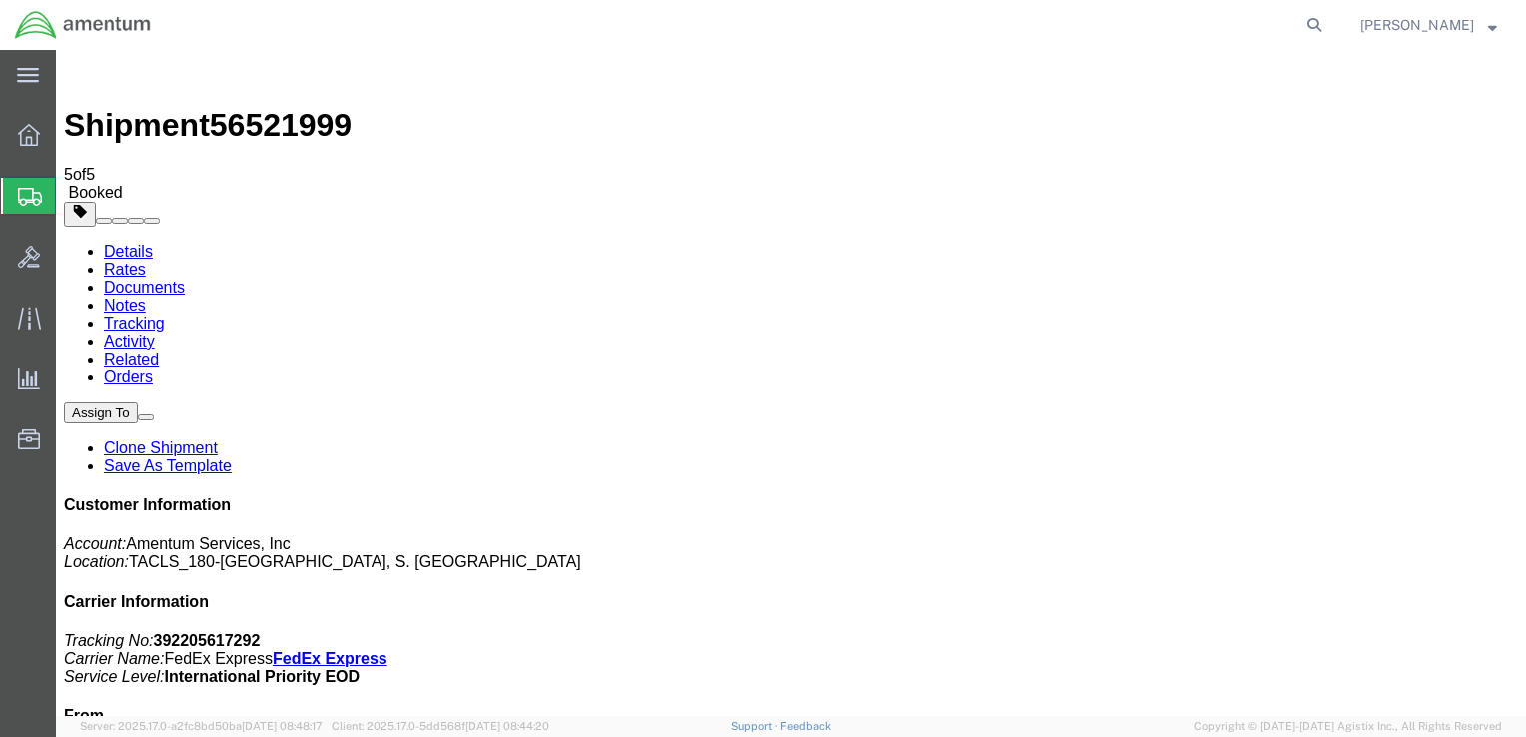
drag, startPoint x: 124, startPoint y: 434, endPoint x: 138, endPoint y: 436, distance: 14.1
copy td "Shipping Label Laser"
drag, startPoint x: 250, startPoint y: 430, endPoint x: 117, endPoint y: 435, distance: 132.9
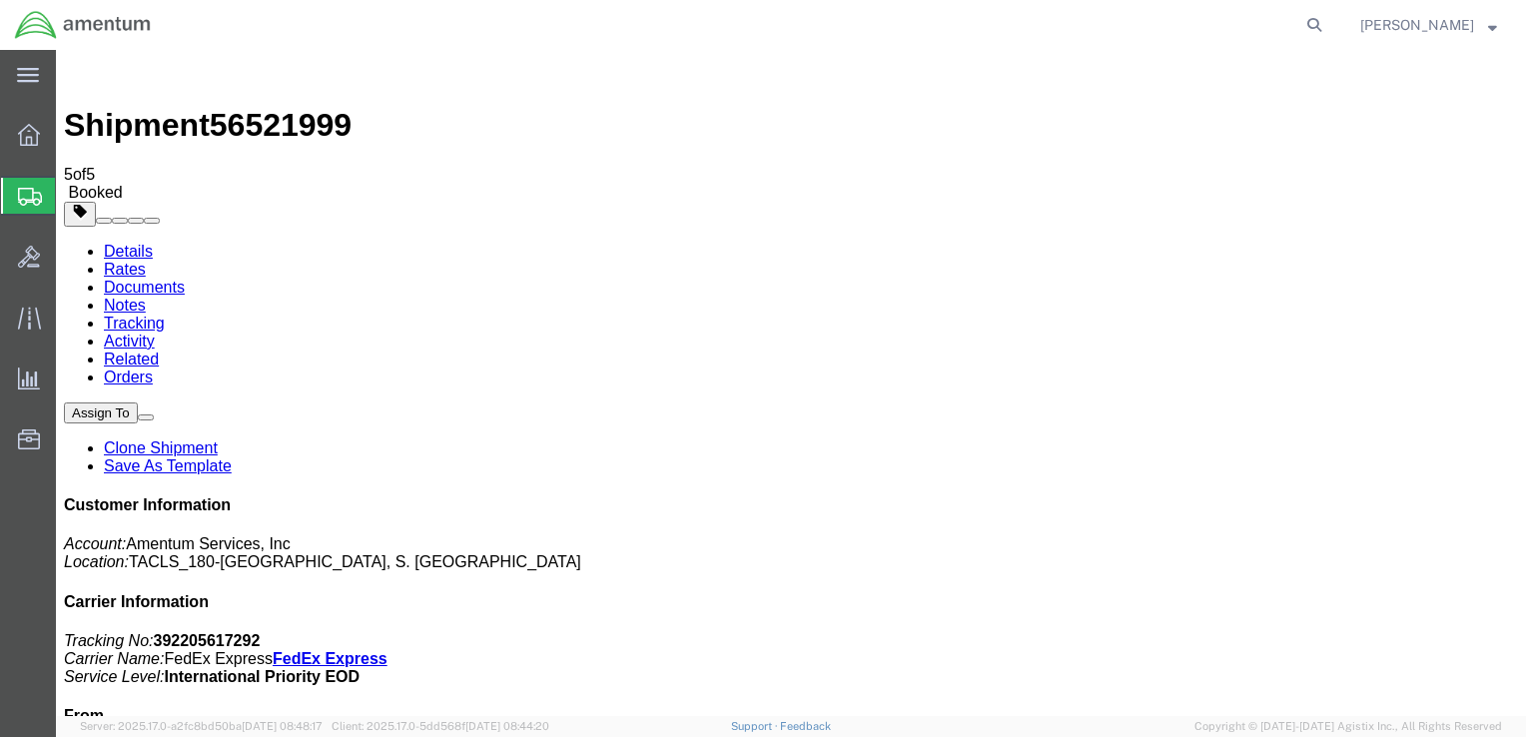
copy link "Shipping Label Laser"
drag, startPoint x: 208, startPoint y: 430, endPoint x: 253, endPoint y: 495, distance: 79.0
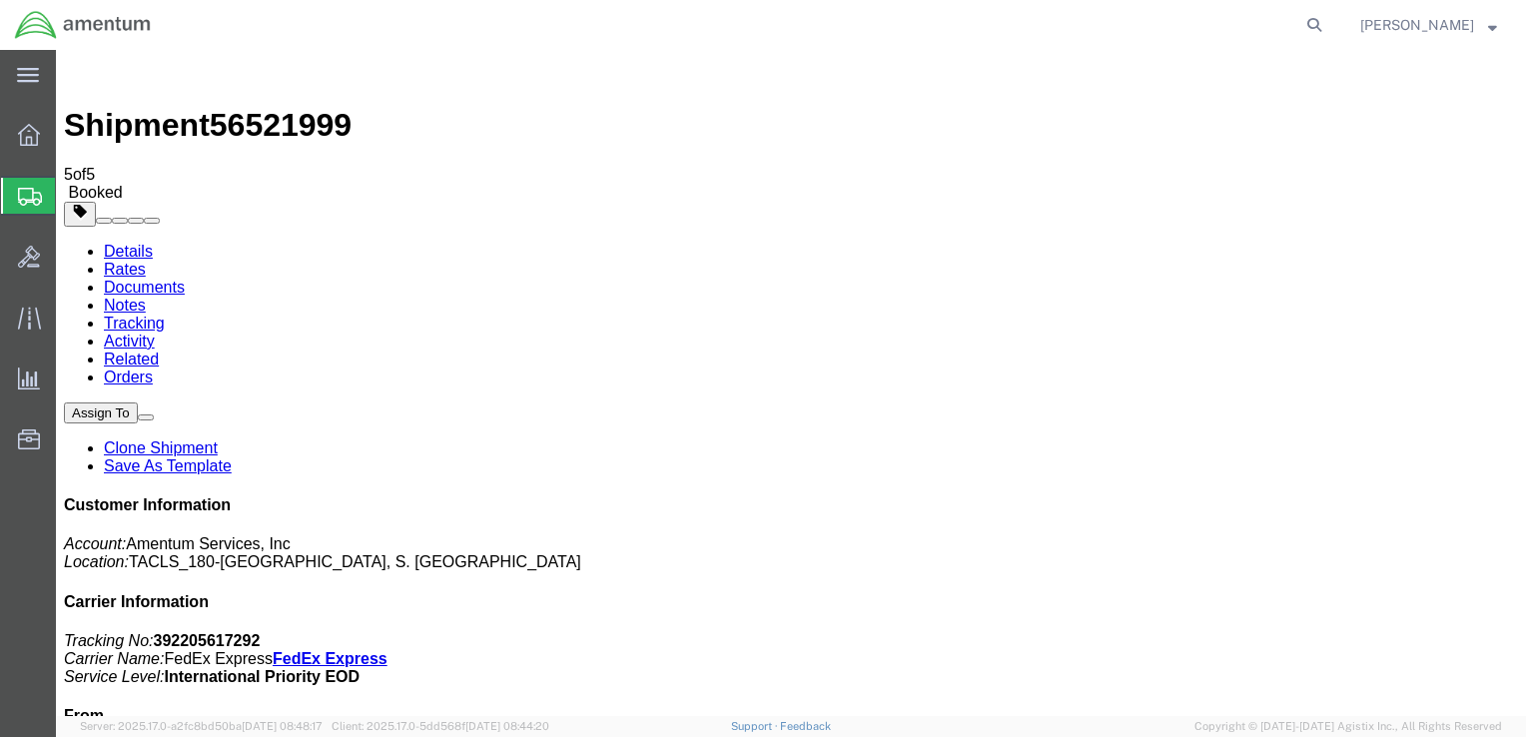
drag, startPoint x: 116, startPoint y: 428, endPoint x: 249, endPoint y: 428, distance: 132.8
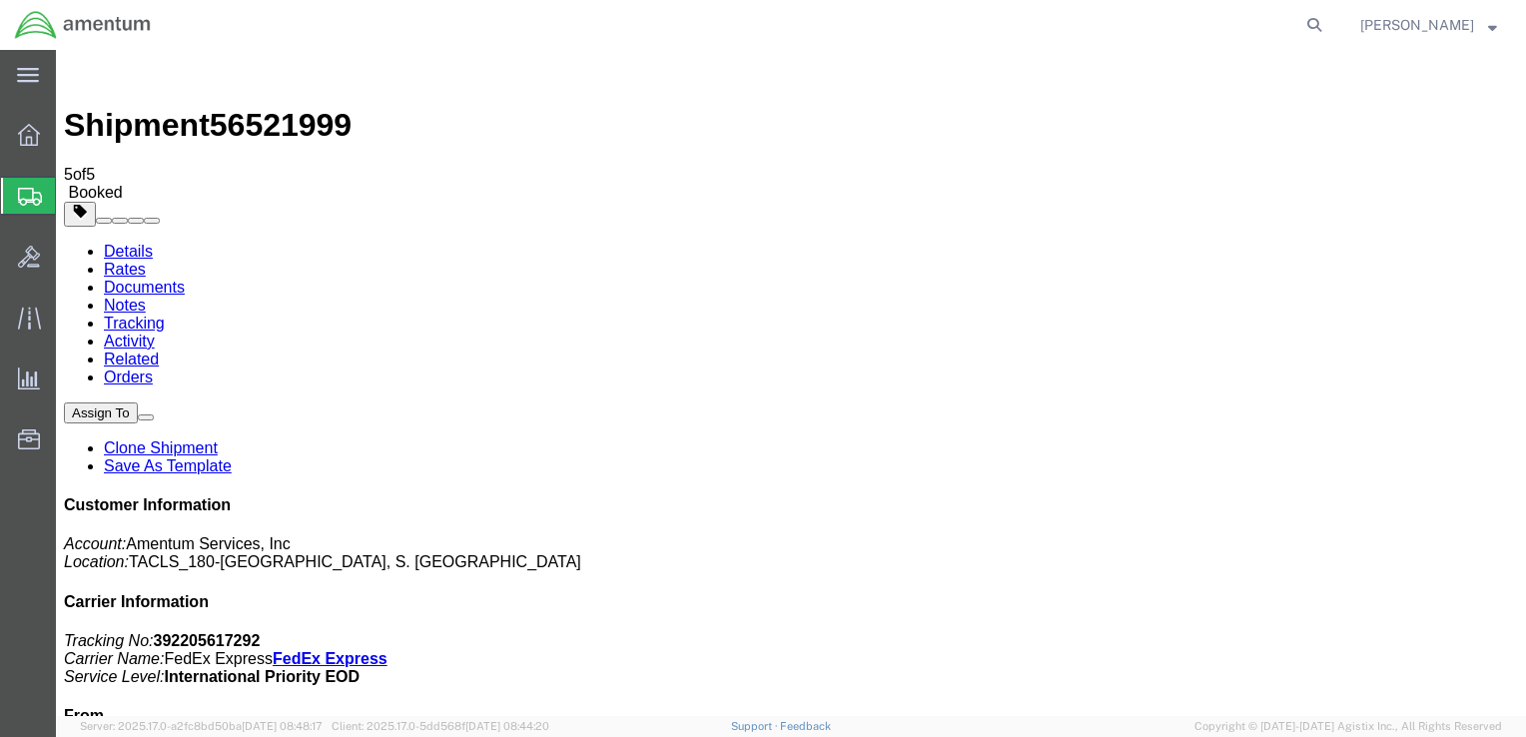
copy link "Shipping Label Laser"
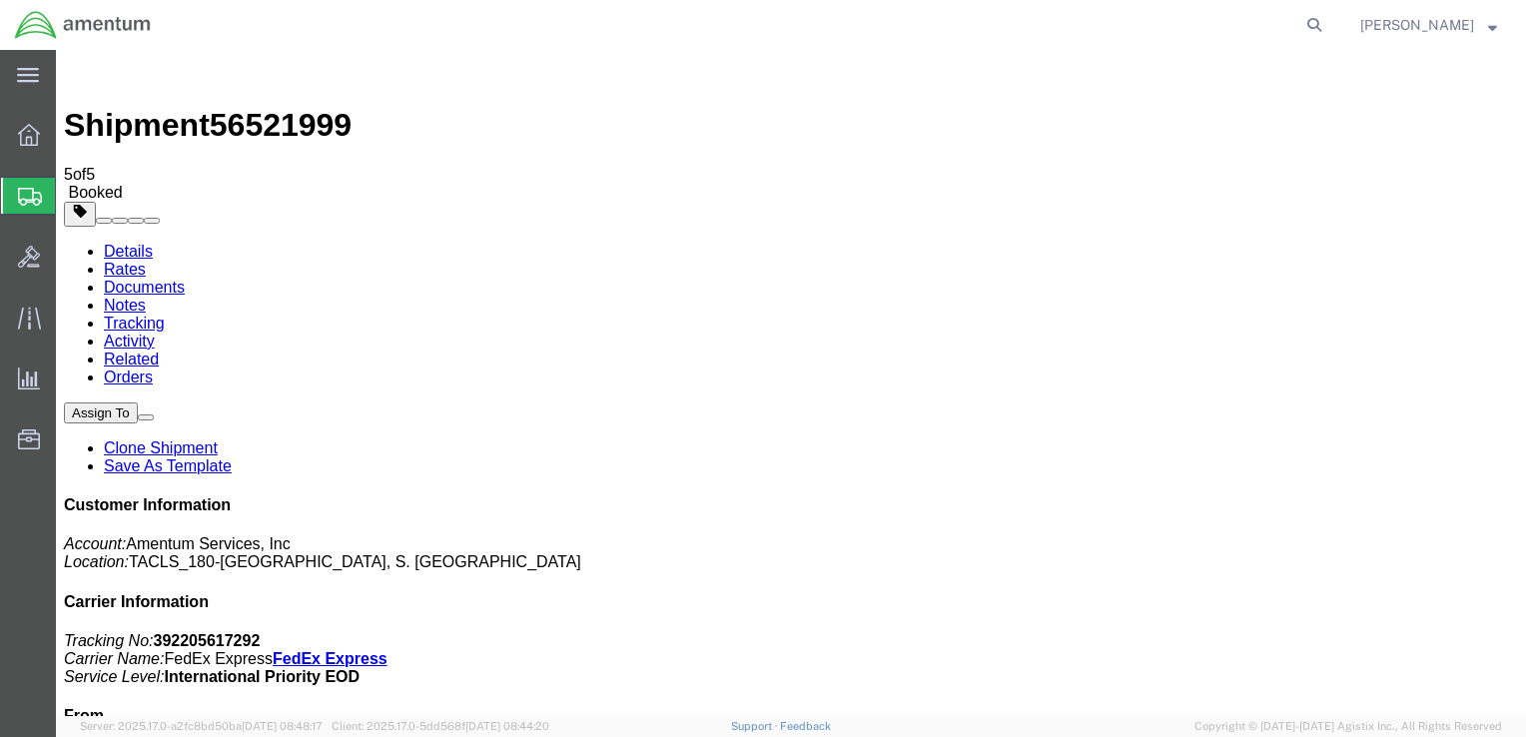
drag, startPoint x: 116, startPoint y: 314, endPoint x: 237, endPoint y: 311, distance: 120.9
copy td "AWB Label Laser"
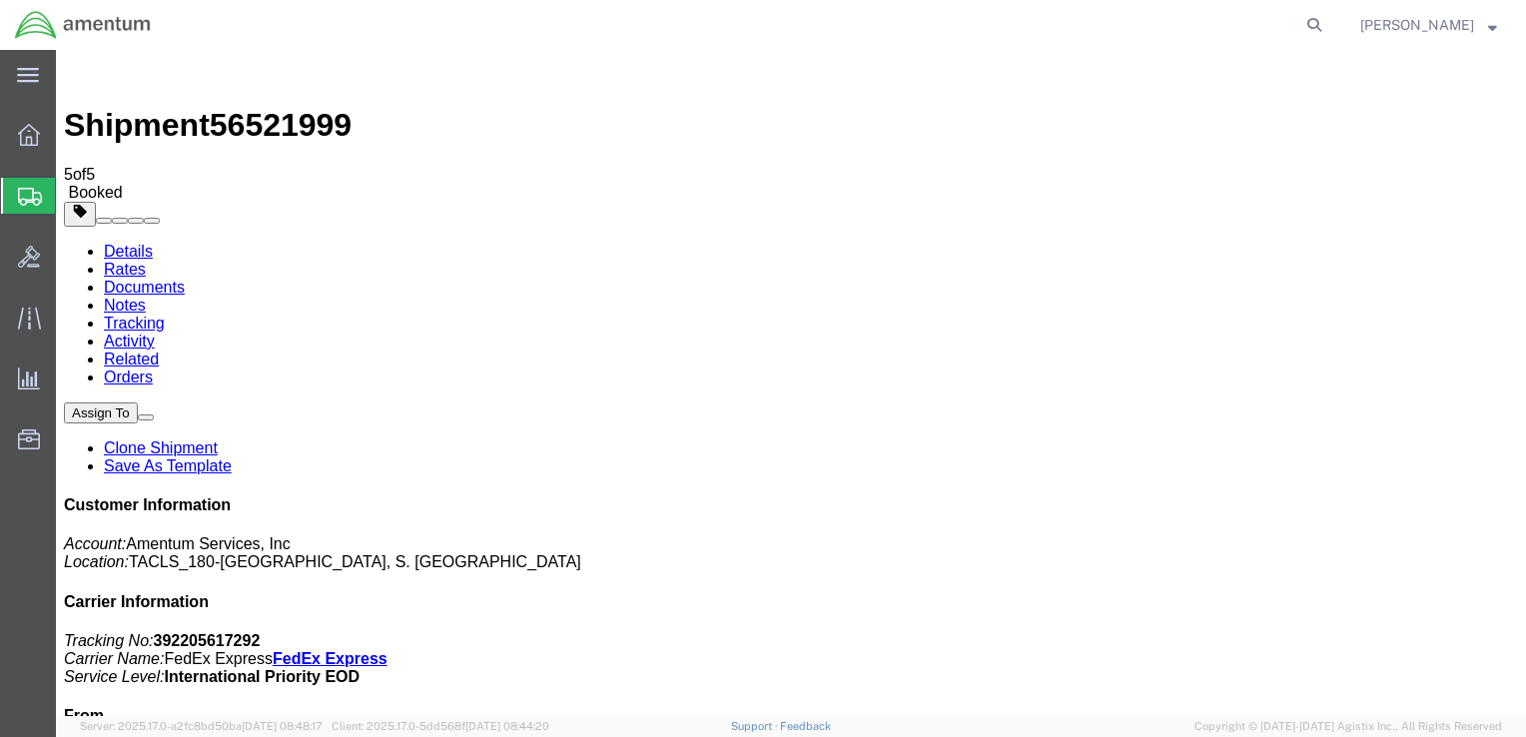
click at [28, 142] on icon at bounding box center [29, 135] width 22 height 22
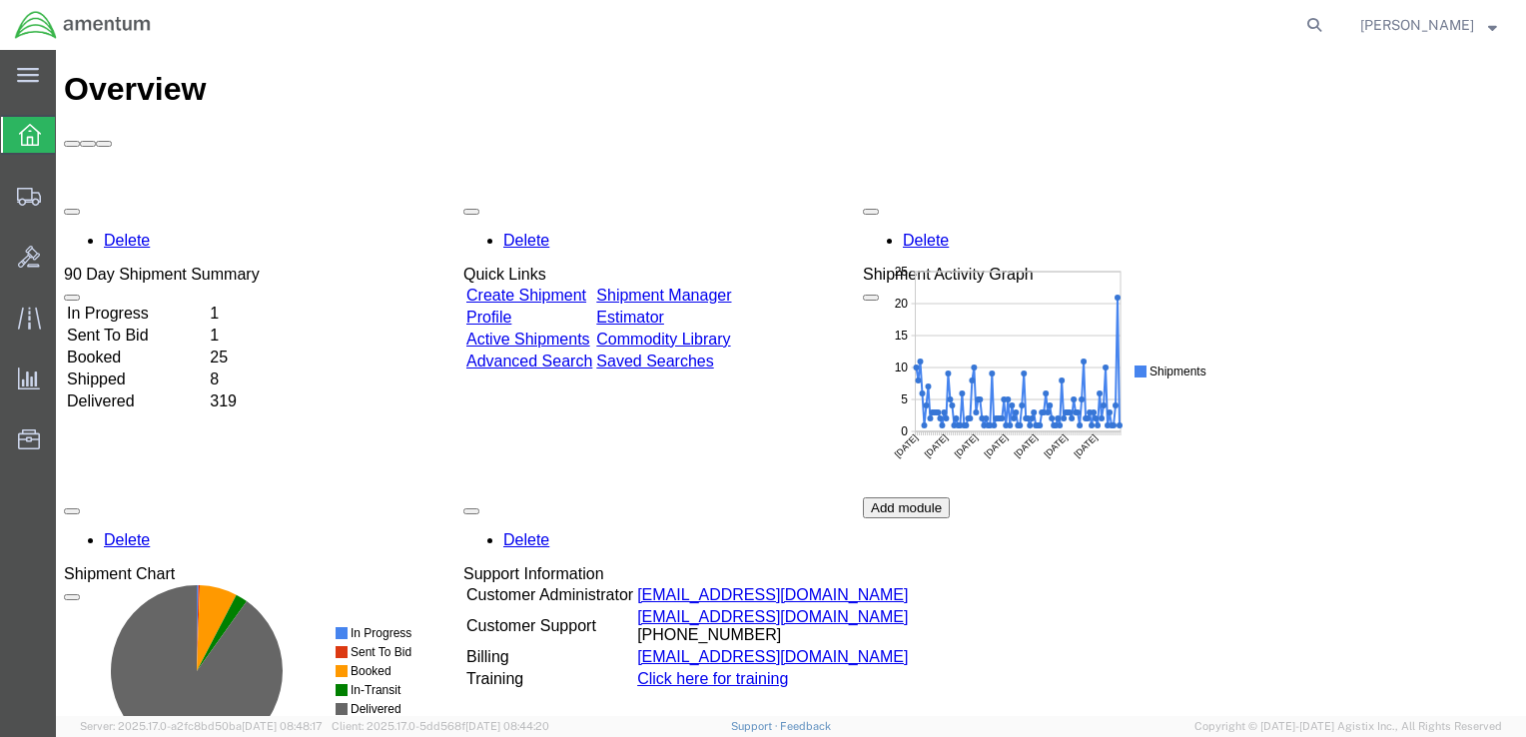
click at [130, 304] on td "In Progress" at bounding box center [136, 314] width 141 height 20
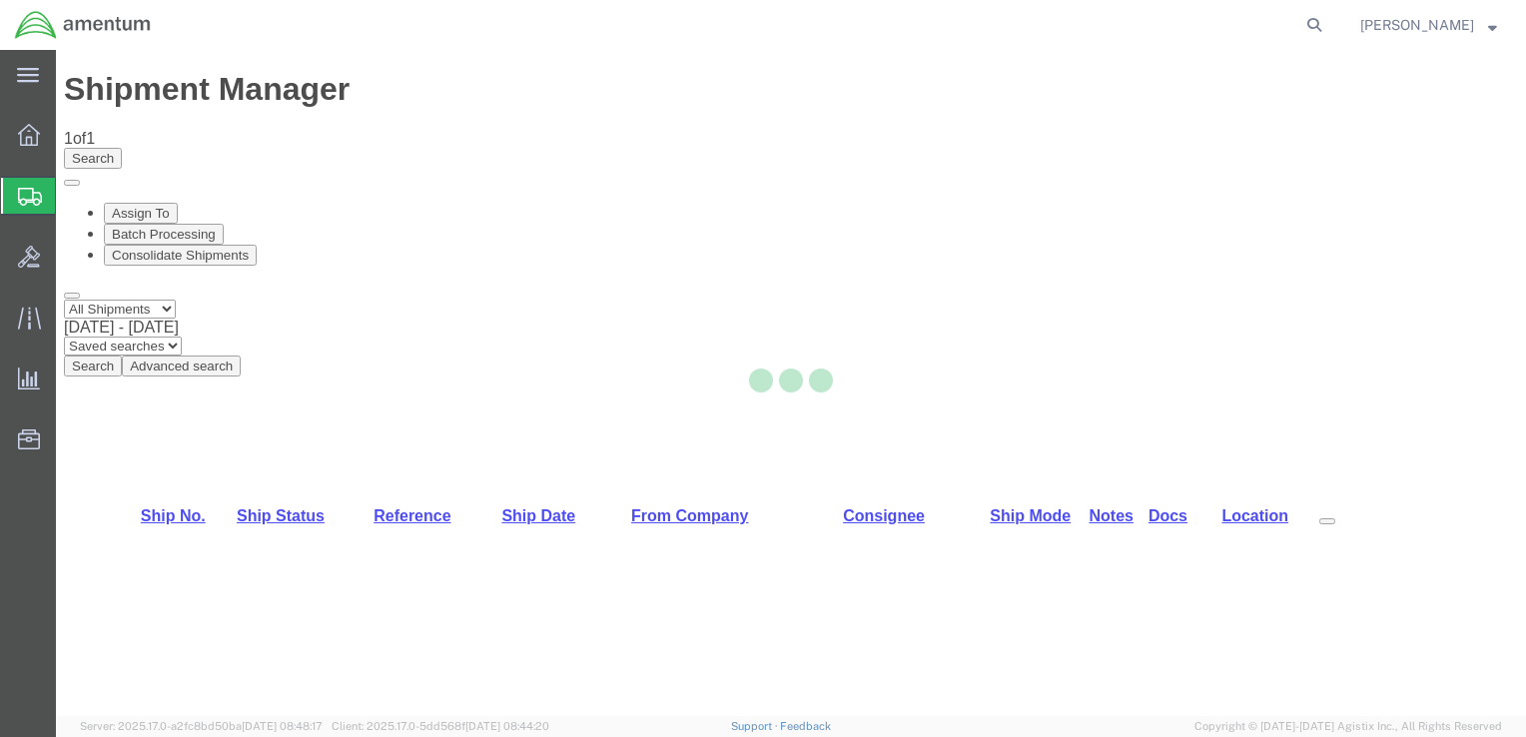
select select "42679"
select select "42676"
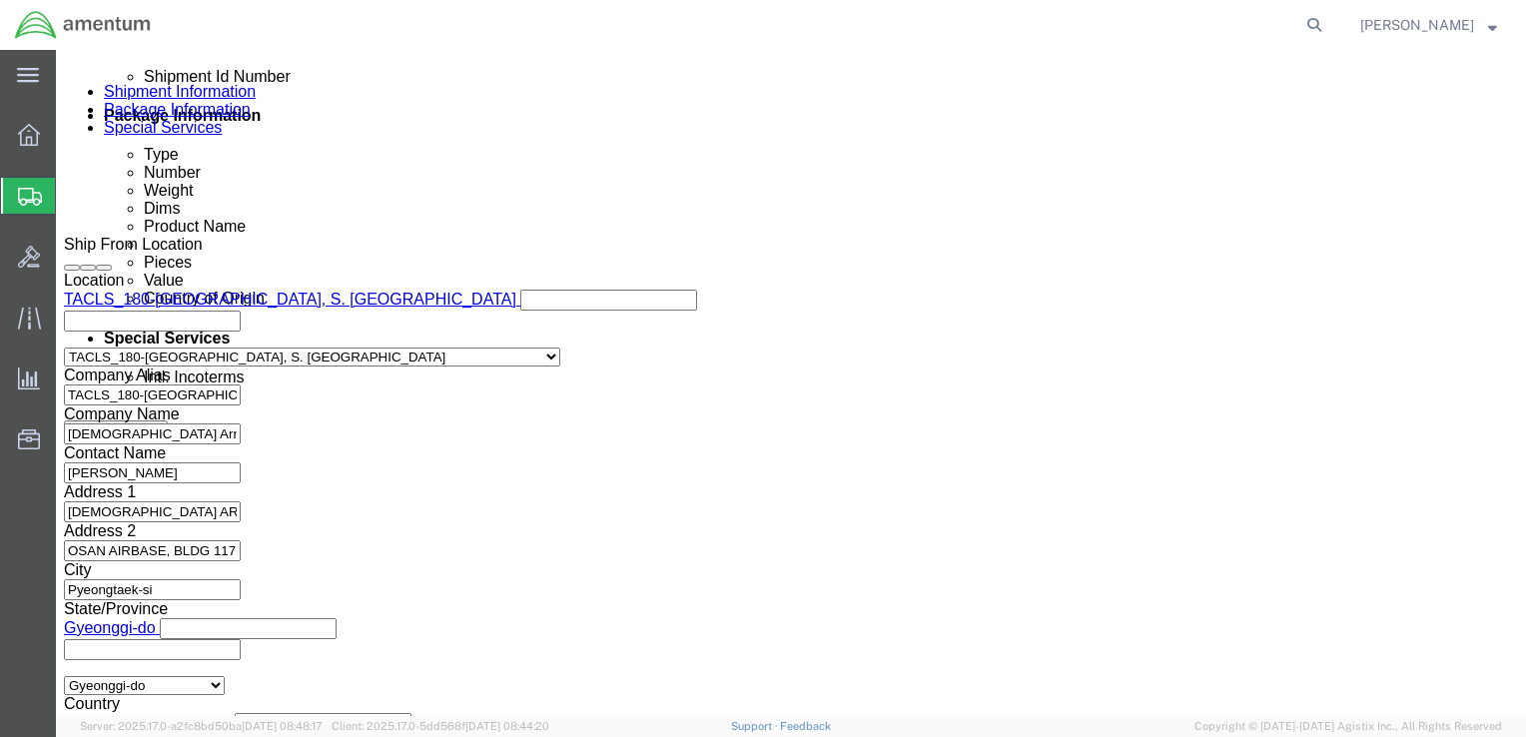
scroll to position [1142, 0]
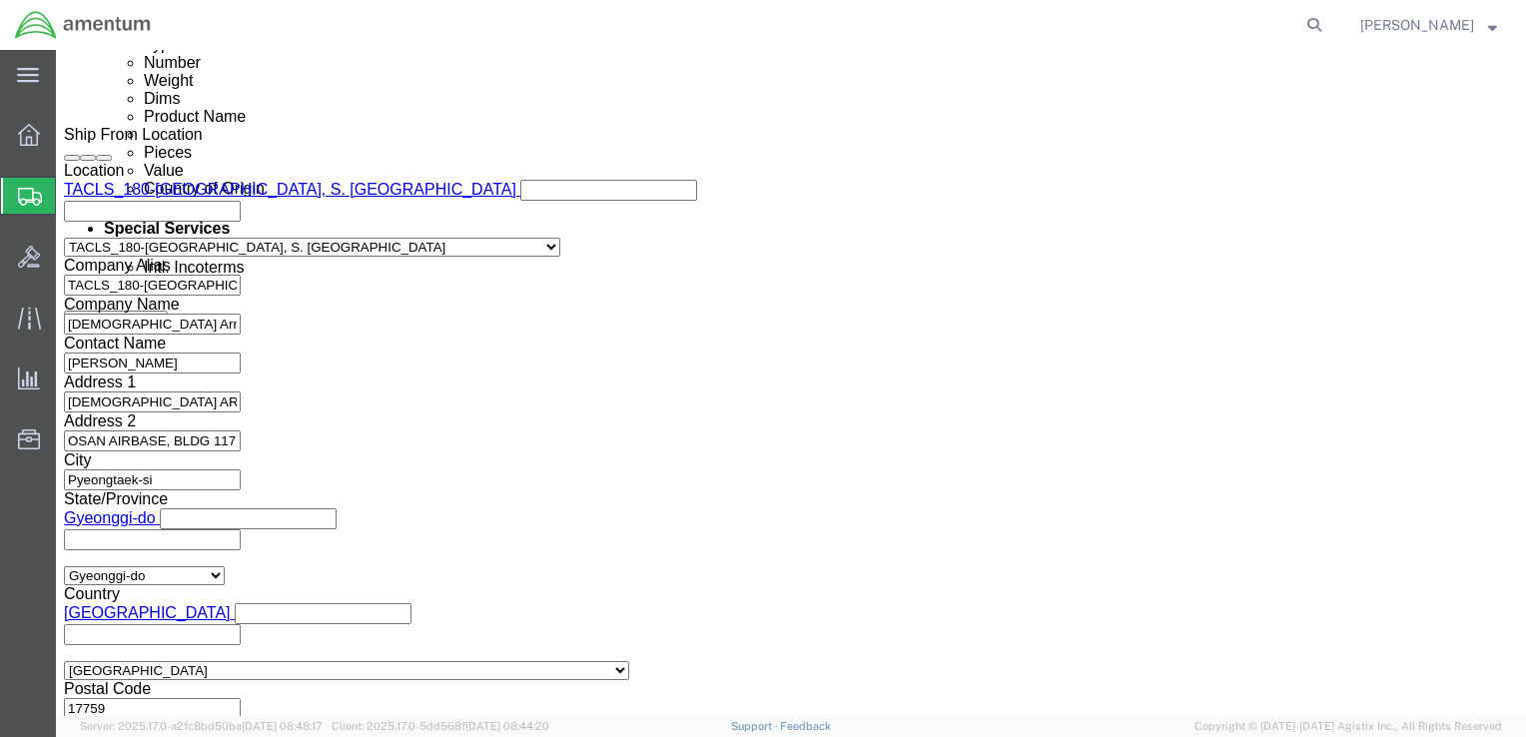
click button "Continue"
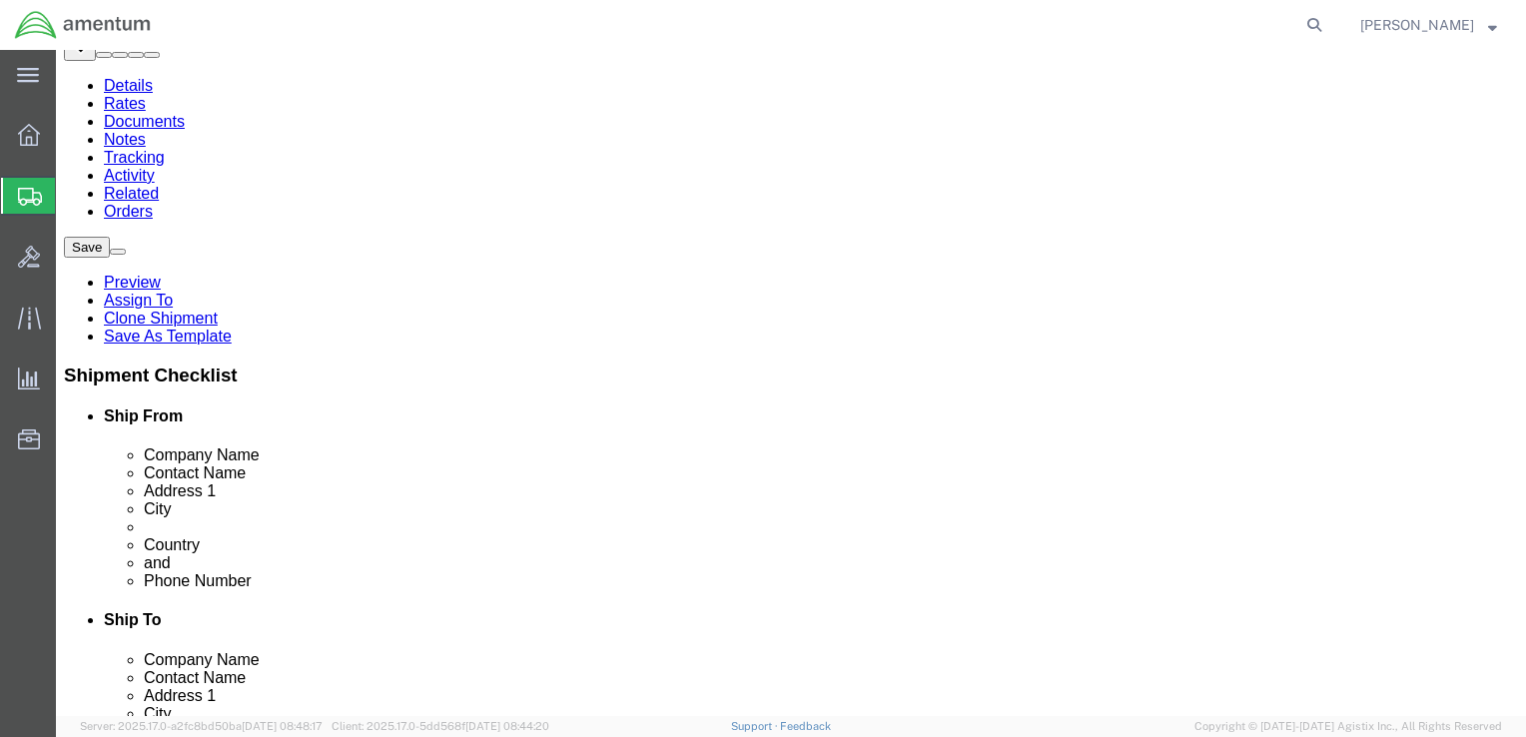
scroll to position [0, 0]
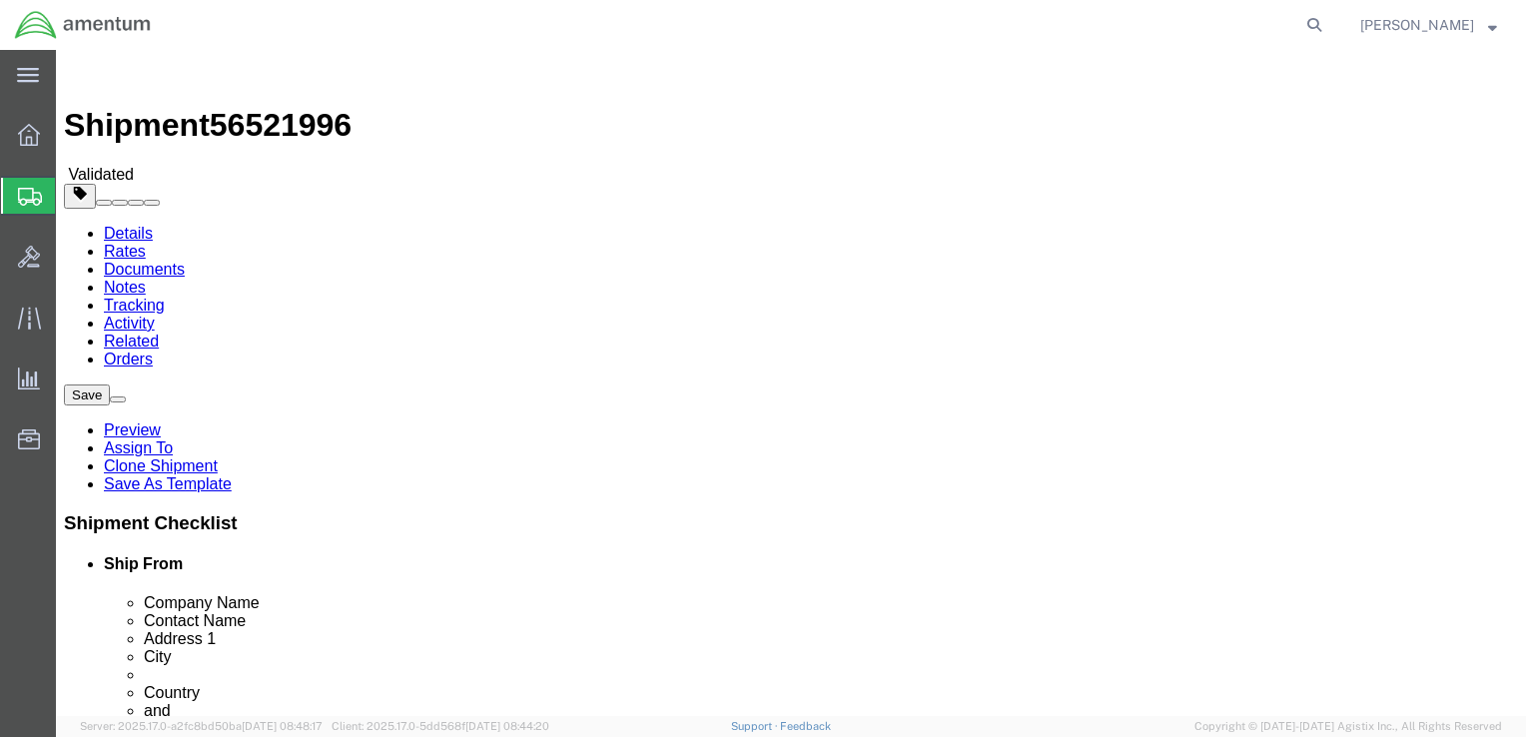
click span "button"
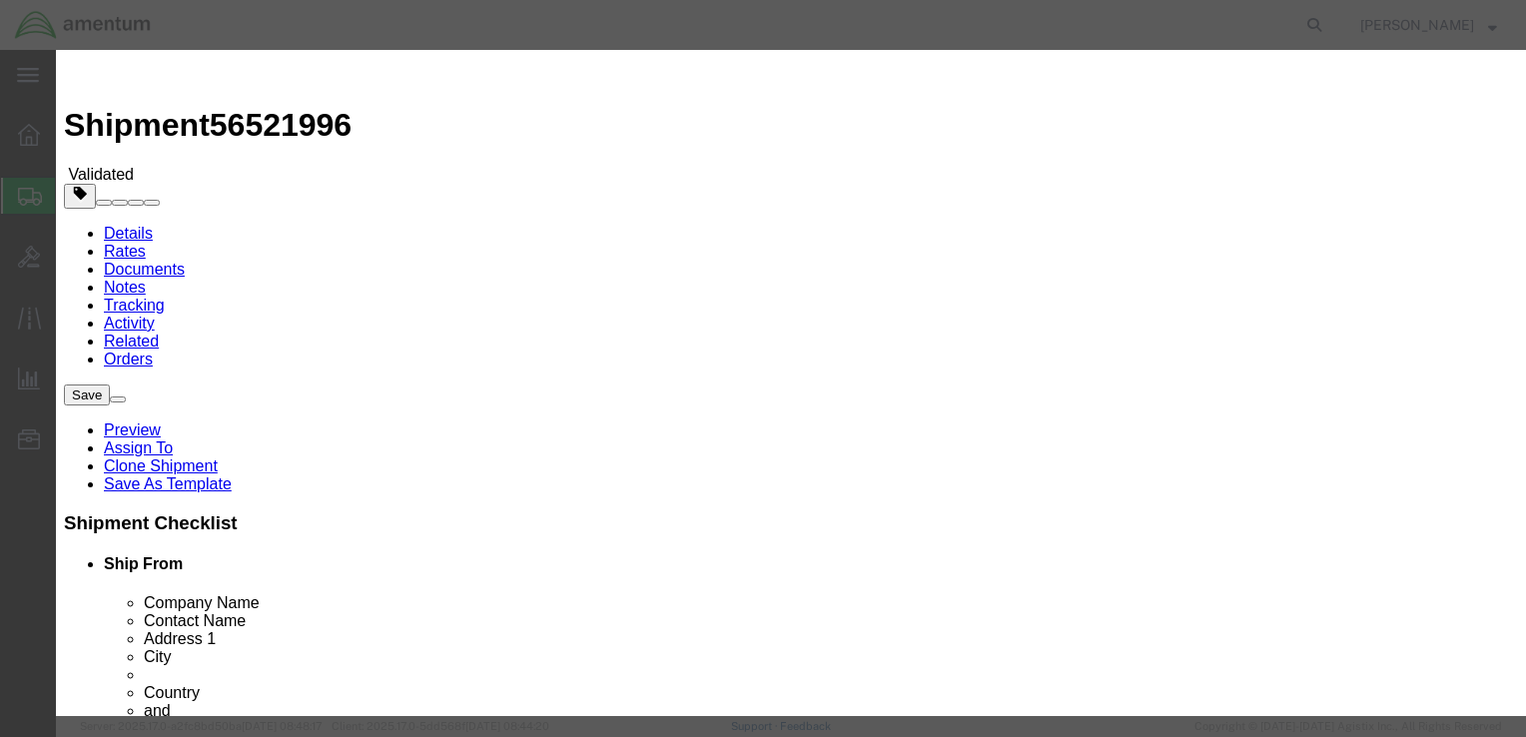
click button "Close"
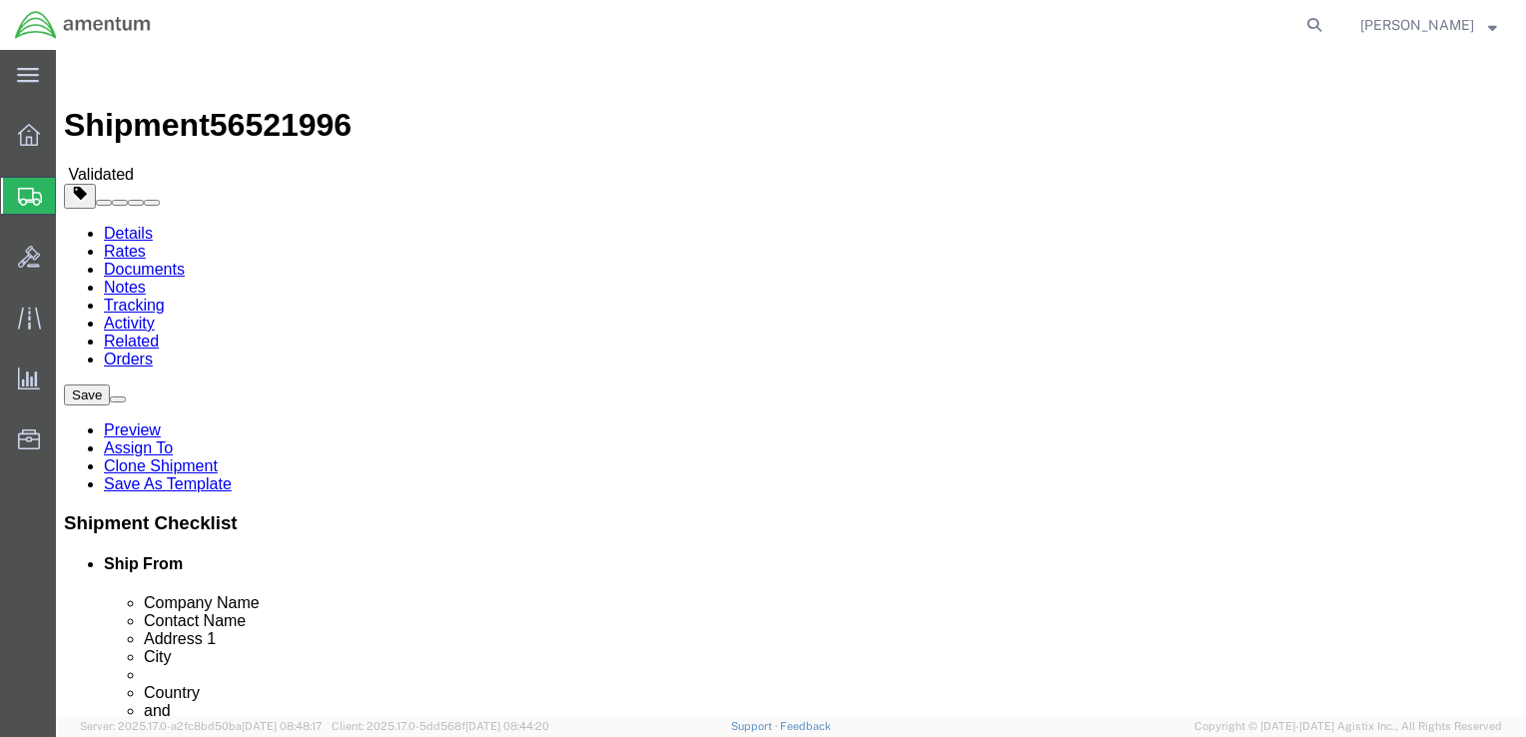
click ul "Type Number Weight Dims Product Name Class Pieces Value Country of Origin"
click h4 "Package Information"
